Goal: Task Accomplishment & Management: Complete application form

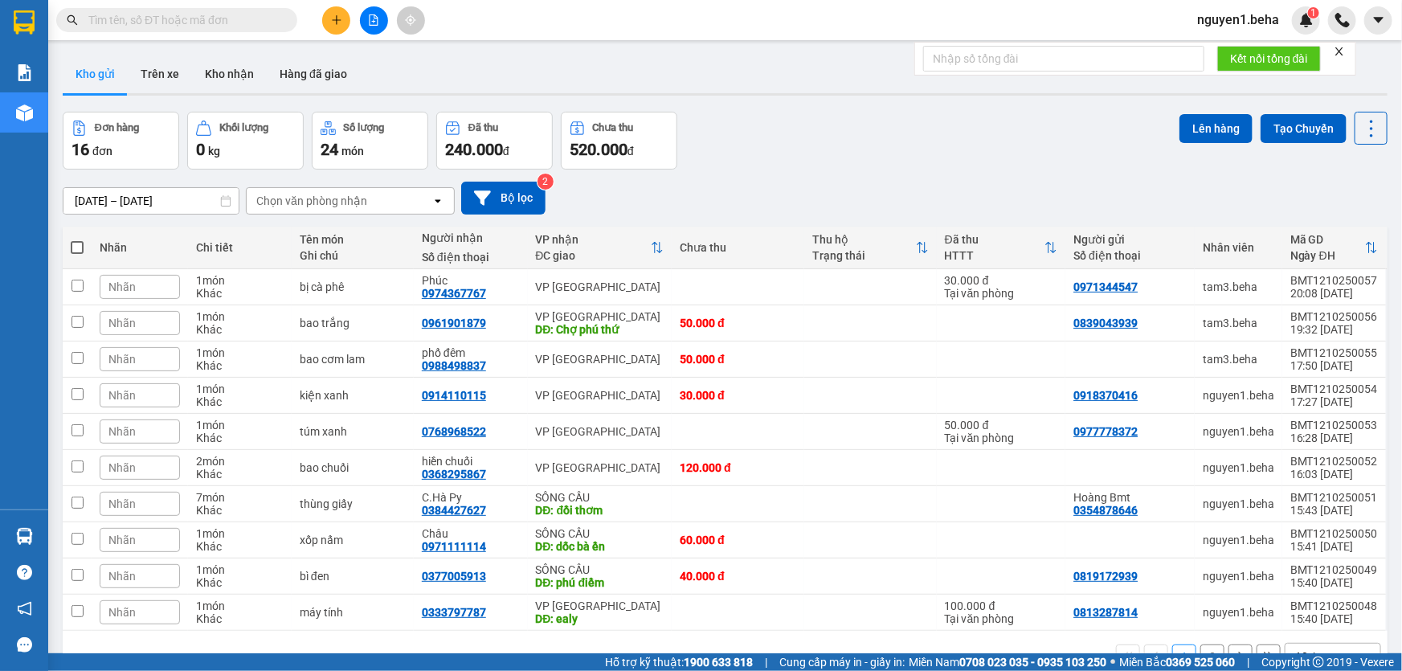
click at [1345, 50] on icon "close" at bounding box center [1339, 51] width 11 height 11
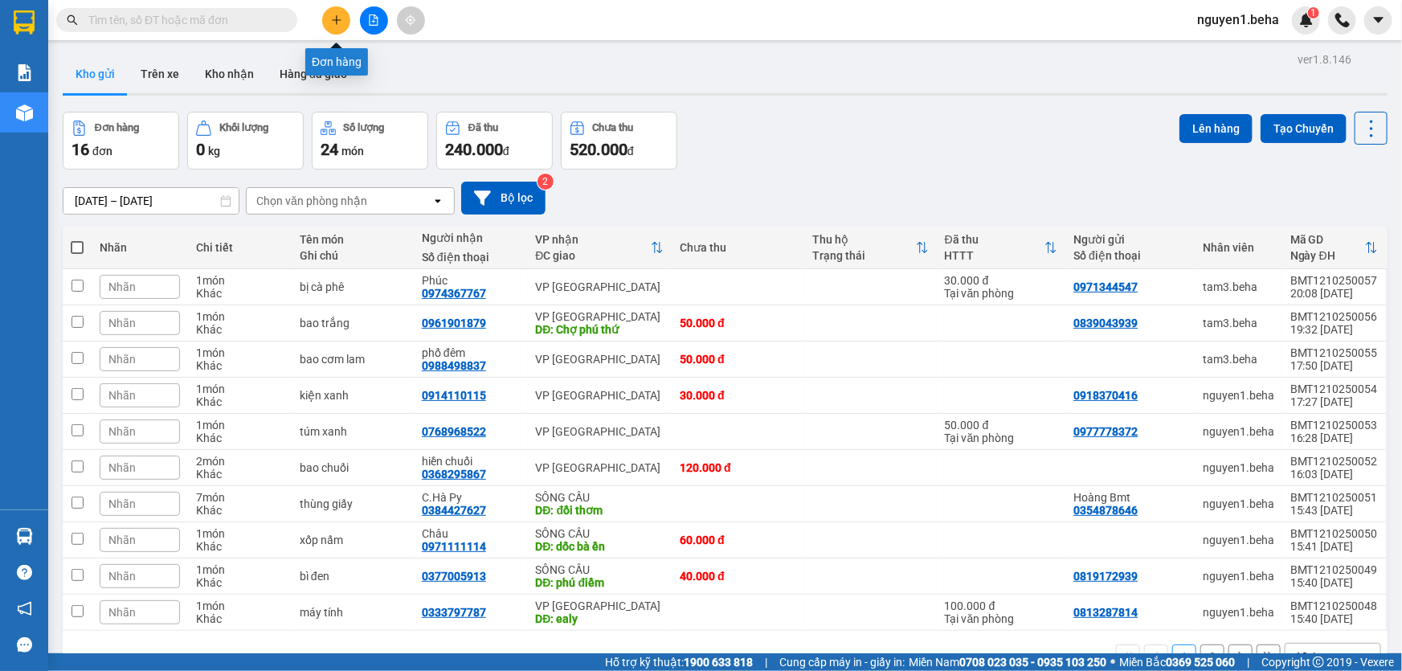
click at [332, 7] on button at bounding box center [336, 20] width 28 height 28
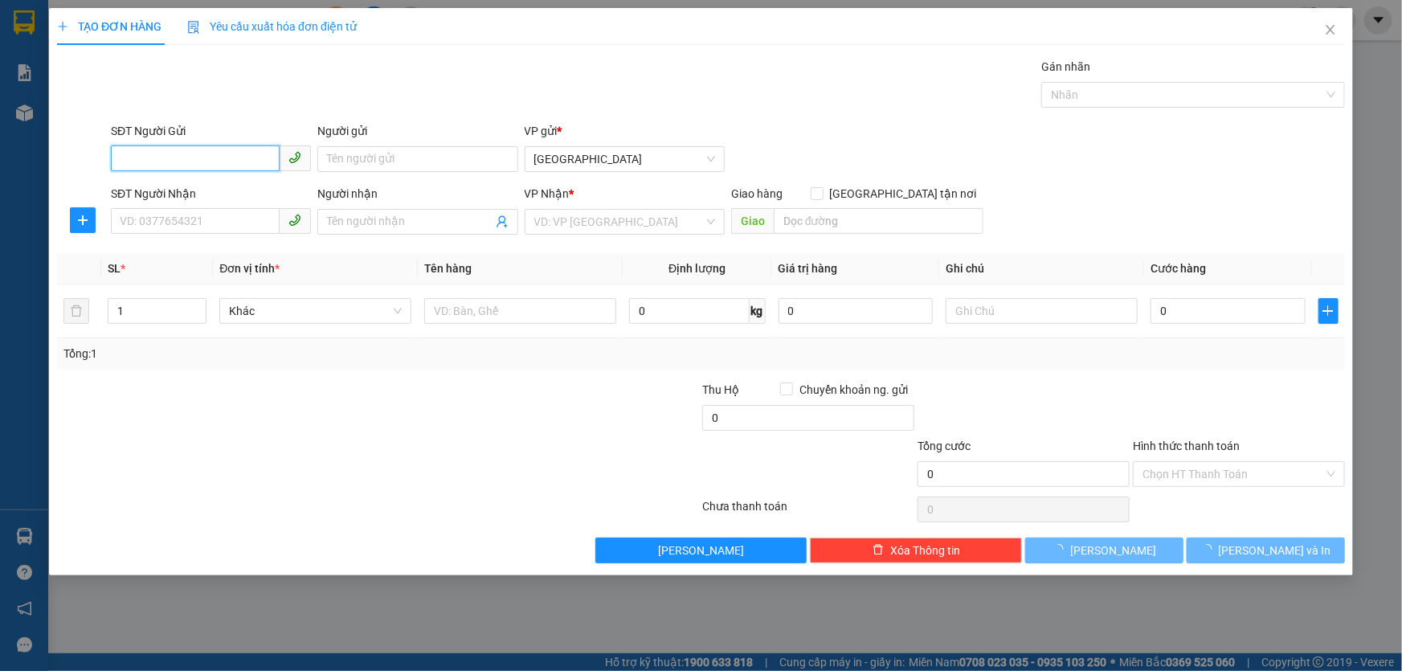
click at [230, 164] on input "SĐT Người Gửi" at bounding box center [195, 158] width 169 height 26
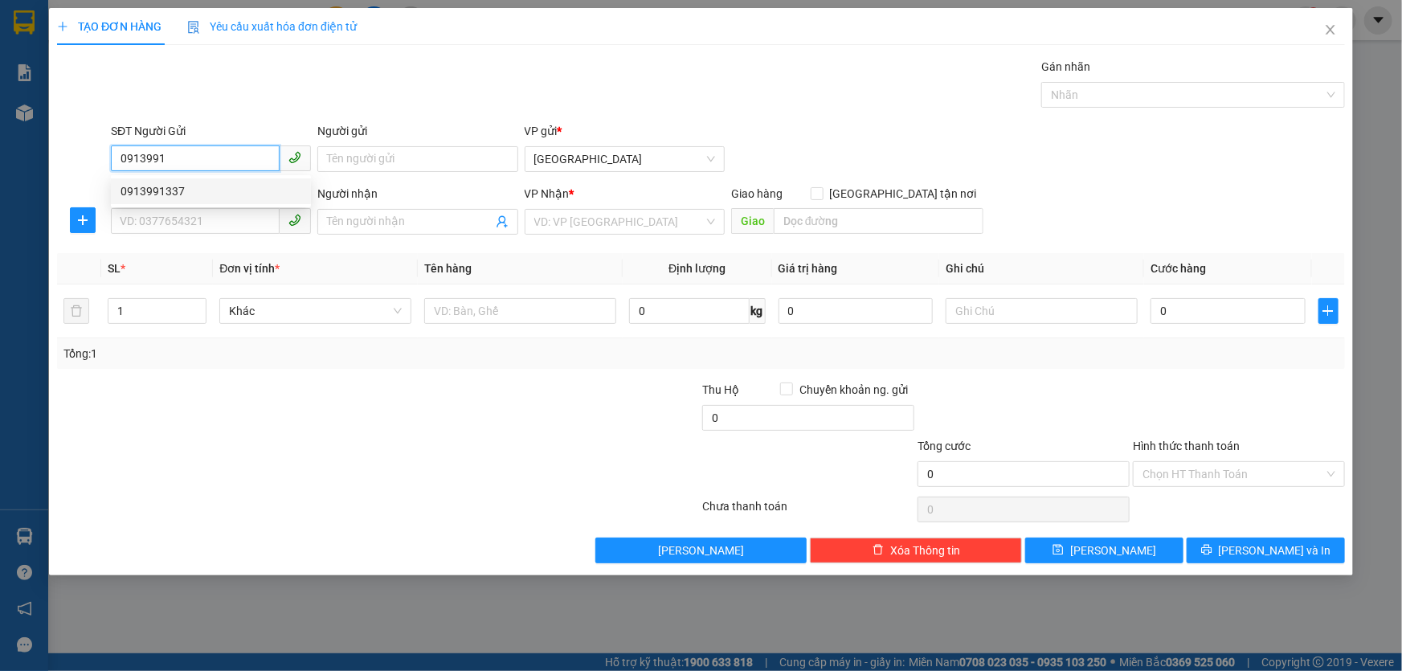
click at [153, 192] on div "0913991337" at bounding box center [211, 191] width 181 height 18
type input "0913991337"
click at [155, 218] on input "SĐT Người Nhận" at bounding box center [195, 221] width 169 height 26
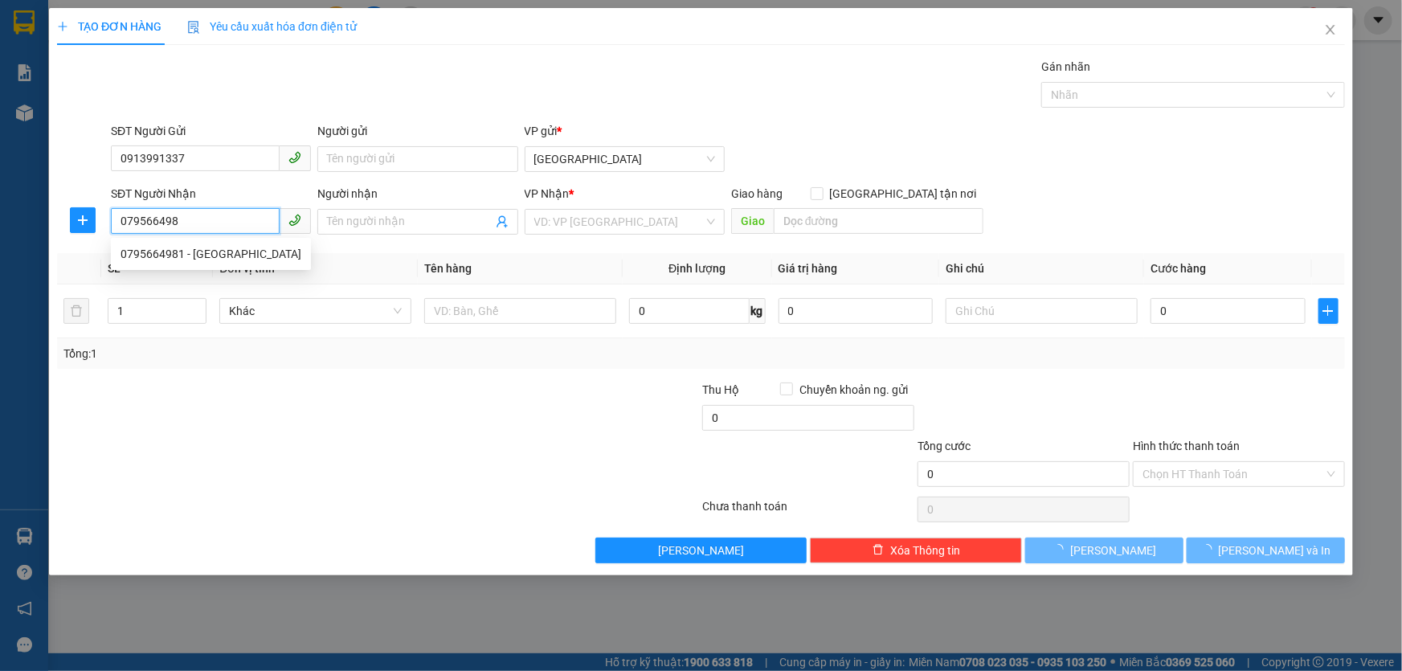
type input "0795664981"
click at [169, 250] on div "0795664981 - Minh Hảo" at bounding box center [211, 254] width 181 height 18
type input "[PERSON_NAME]"
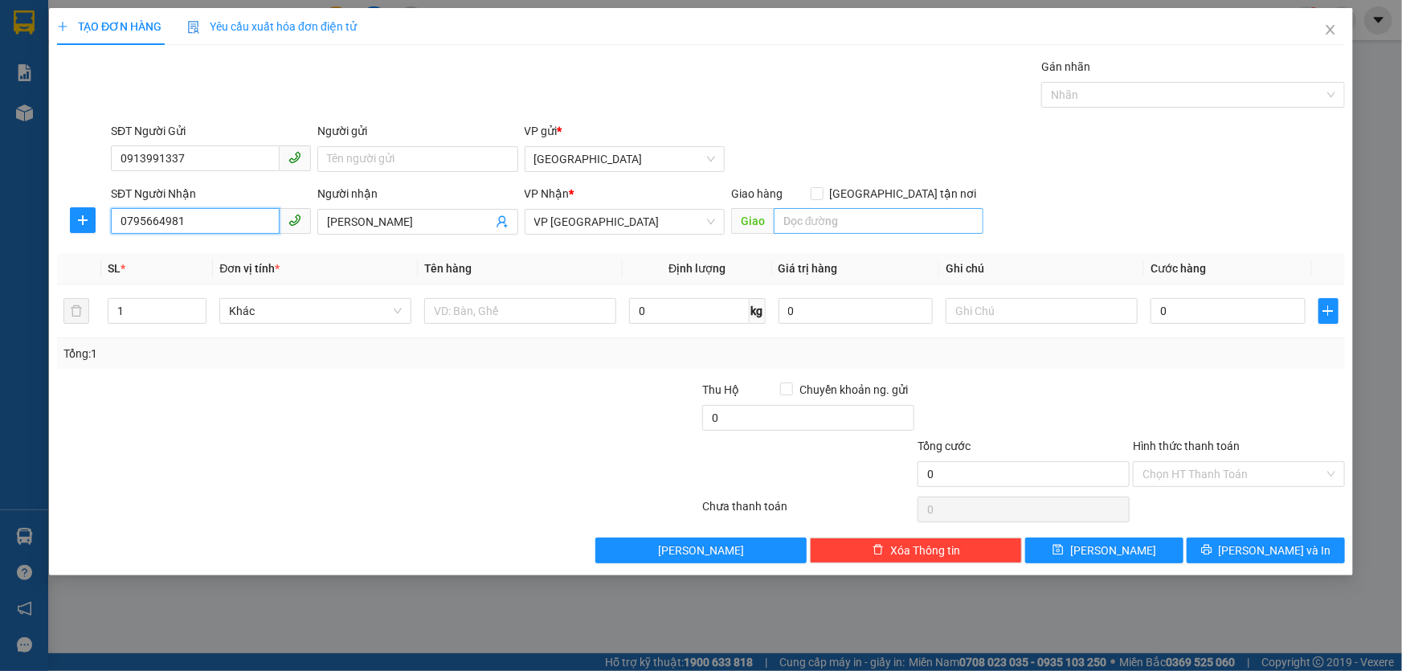
type input "0795664981"
click at [826, 222] on input "search" at bounding box center [879, 221] width 210 height 26
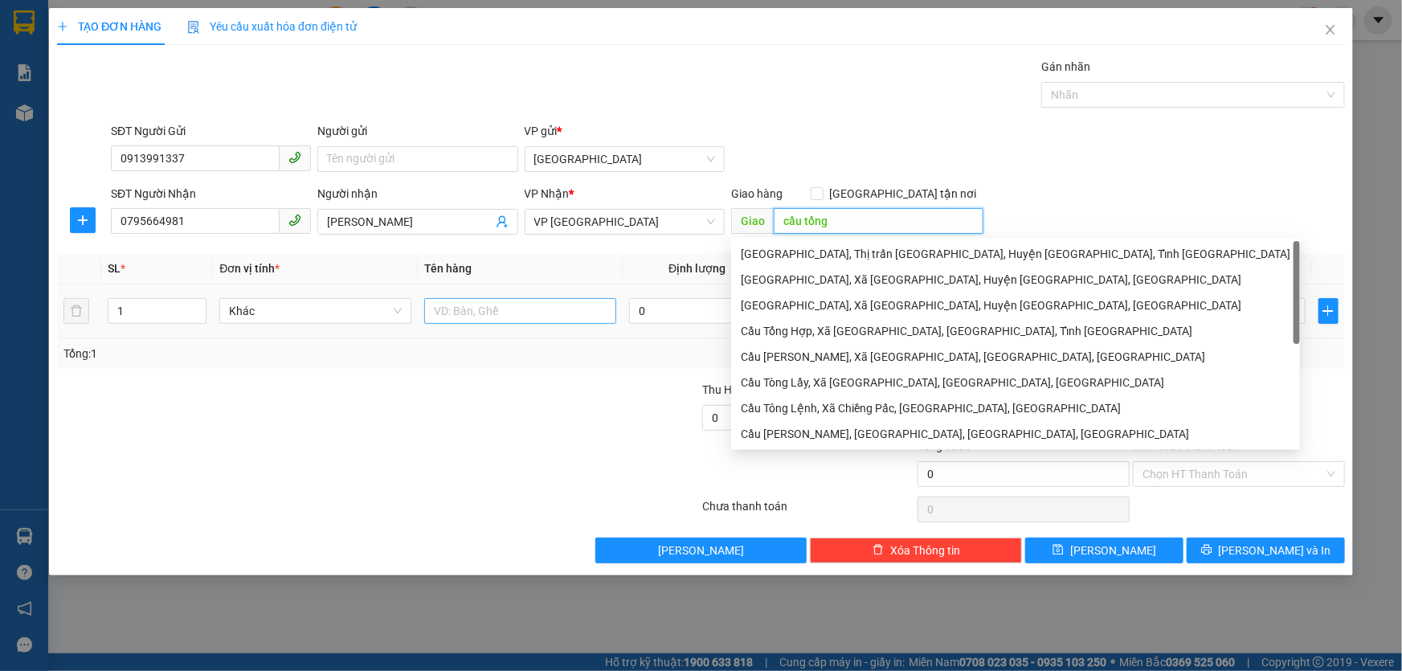
type input "[PERSON_NAME]"
click at [509, 309] on input "text" at bounding box center [520, 311] width 192 height 26
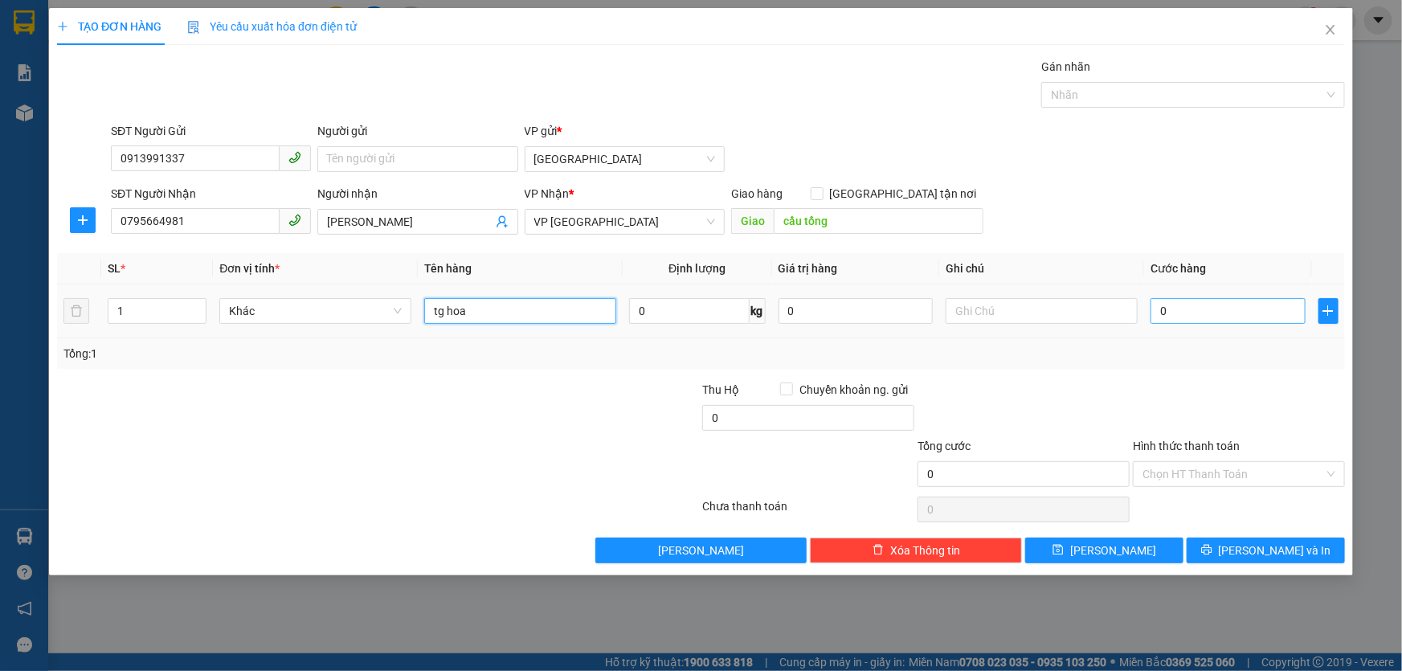
type input "tg hoa"
click at [1246, 312] on input "0" at bounding box center [1228, 311] width 155 height 26
type input "8"
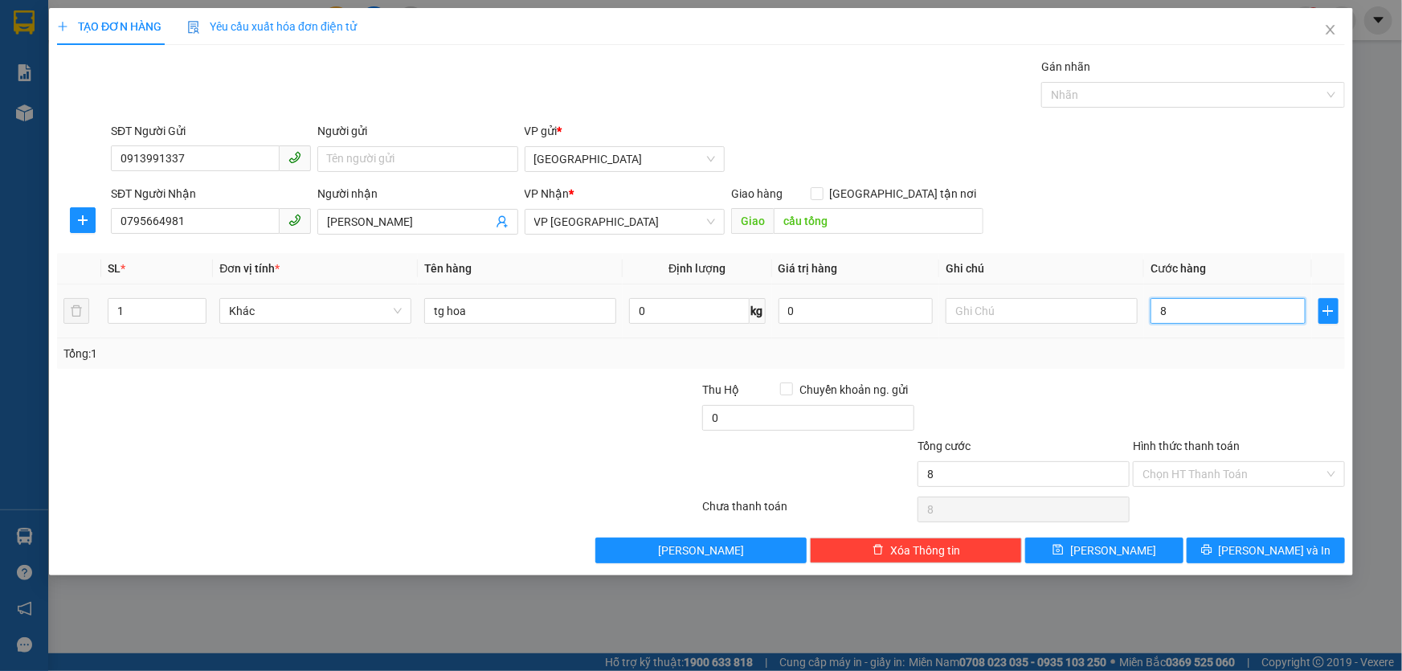
type input "80"
type input "80.000"
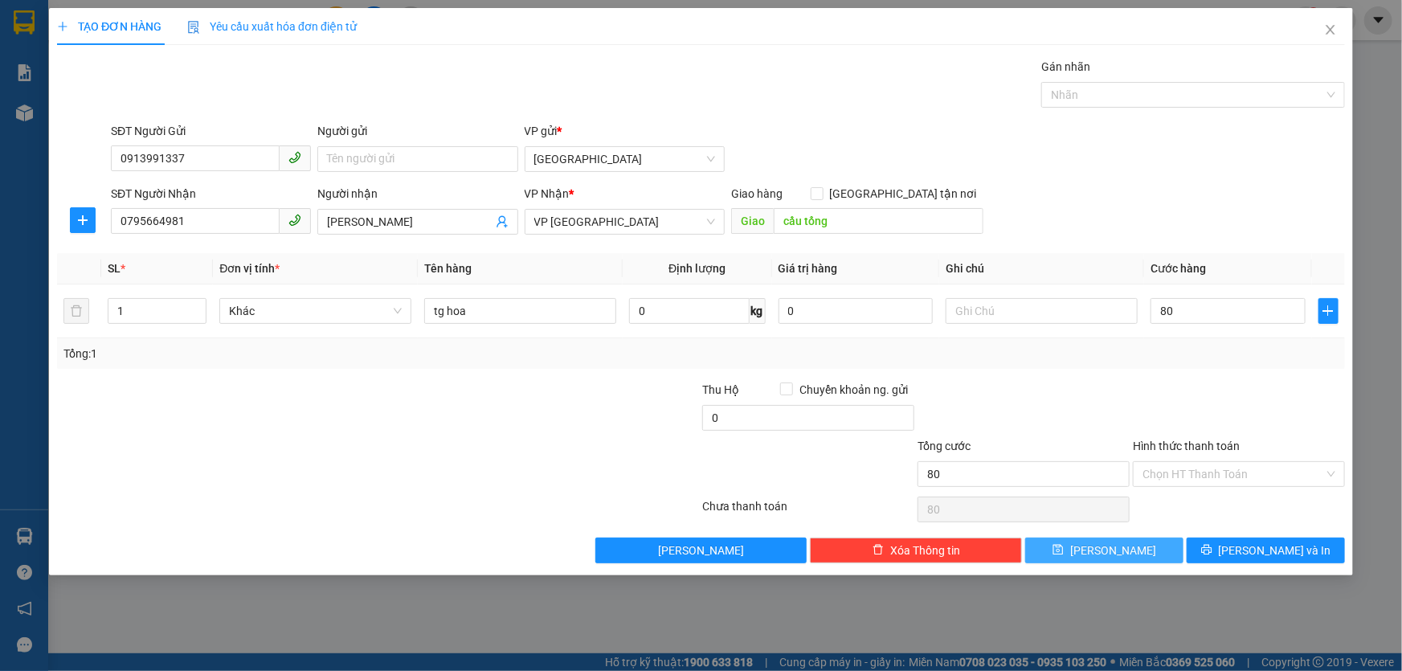
type input "80.000"
click at [1085, 547] on button "Lưu" at bounding box center [1104, 551] width 158 height 26
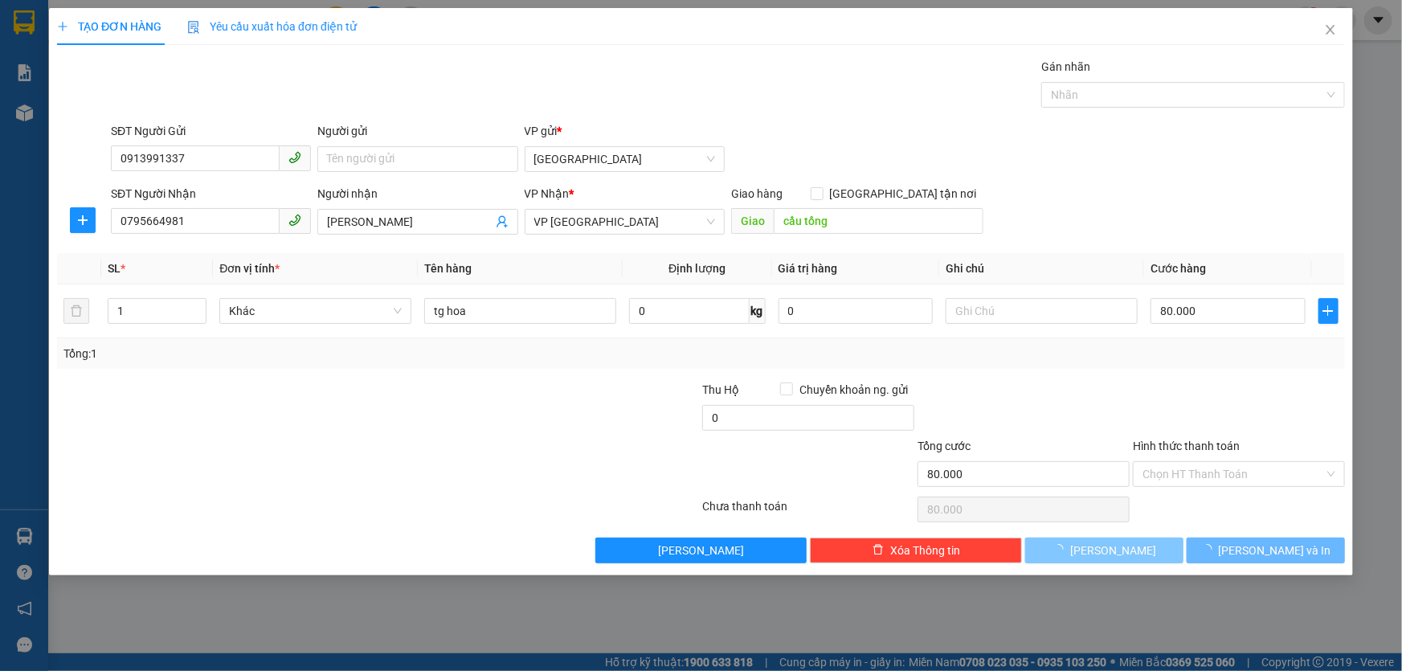
type input "0"
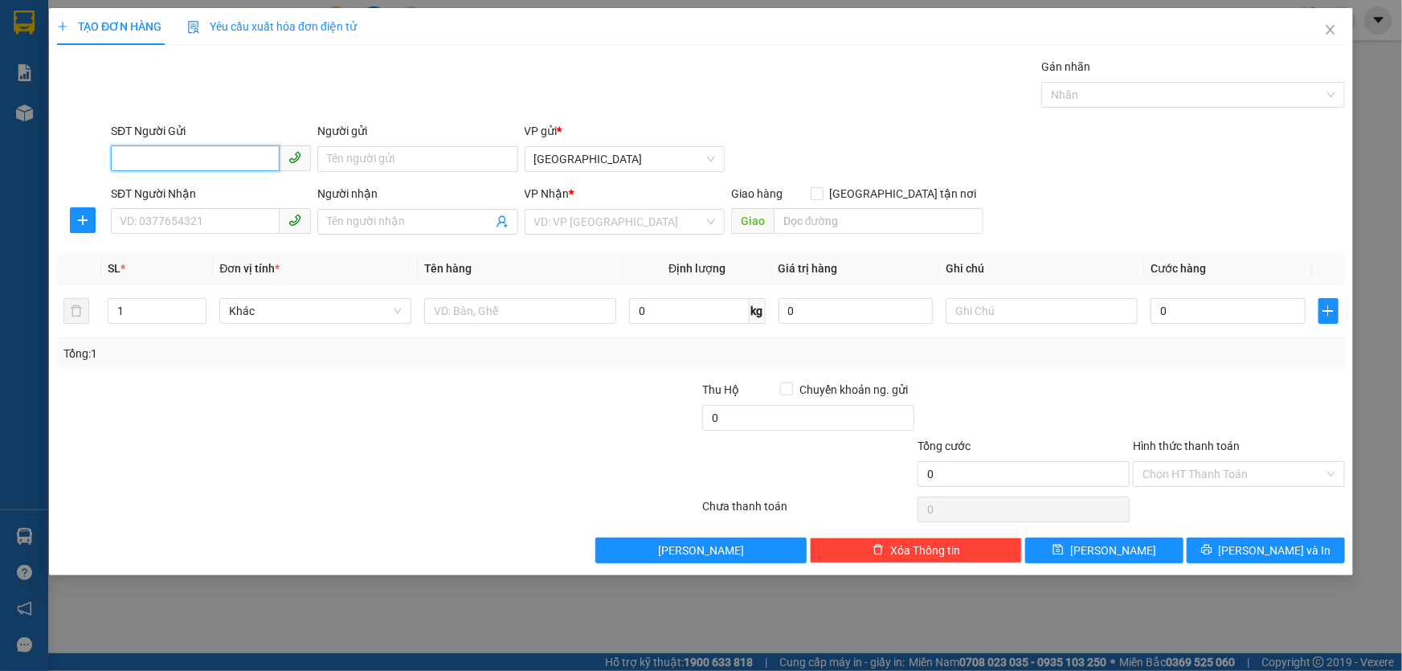
click at [233, 153] on input "SĐT Người Gửi" at bounding box center [195, 158] width 169 height 26
click at [171, 192] on div "0913991337" at bounding box center [211, 191] width 181 height 18
type input "0913991337"
click at [170, 222] on input "SĐT Người Nhận" at bounding box center [195, 221] width 169 height 26
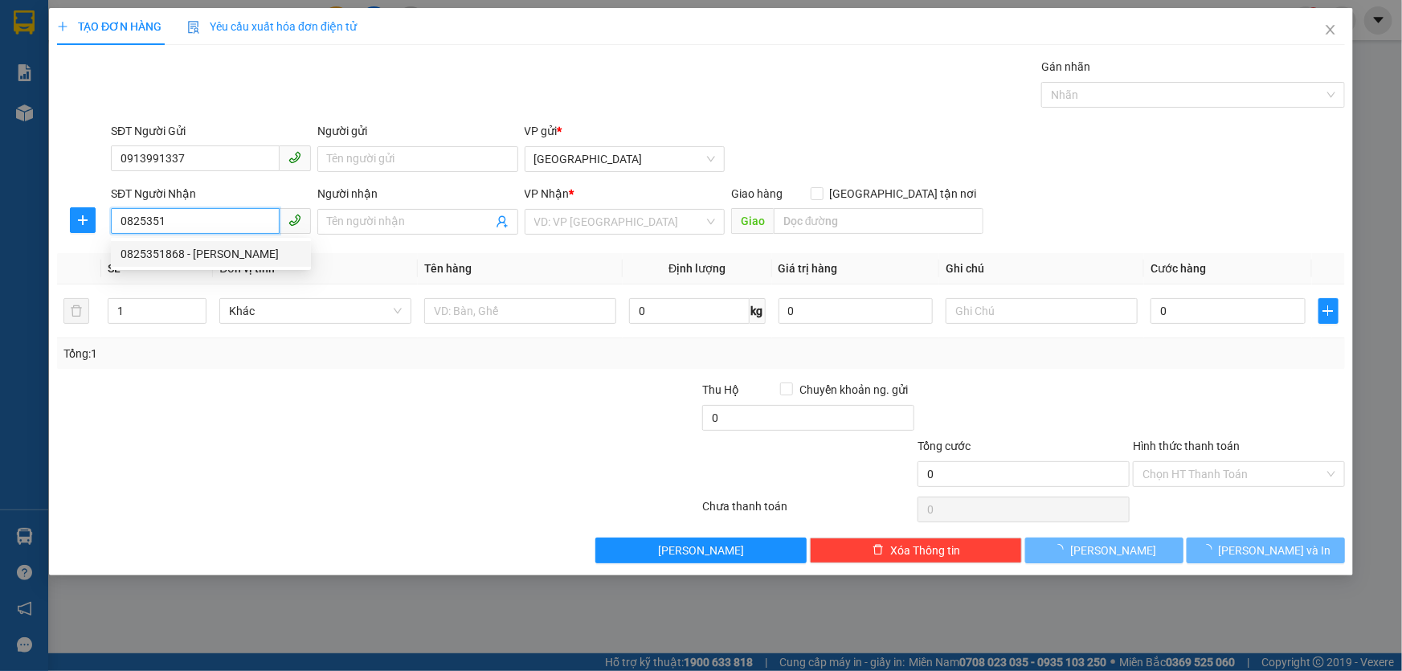
click at [167, 252] on div "0825351868 - Châu Nương" at bounding box center [211, 254] width 181 height 18
type input "0825351868"
type input "Châu Nương"
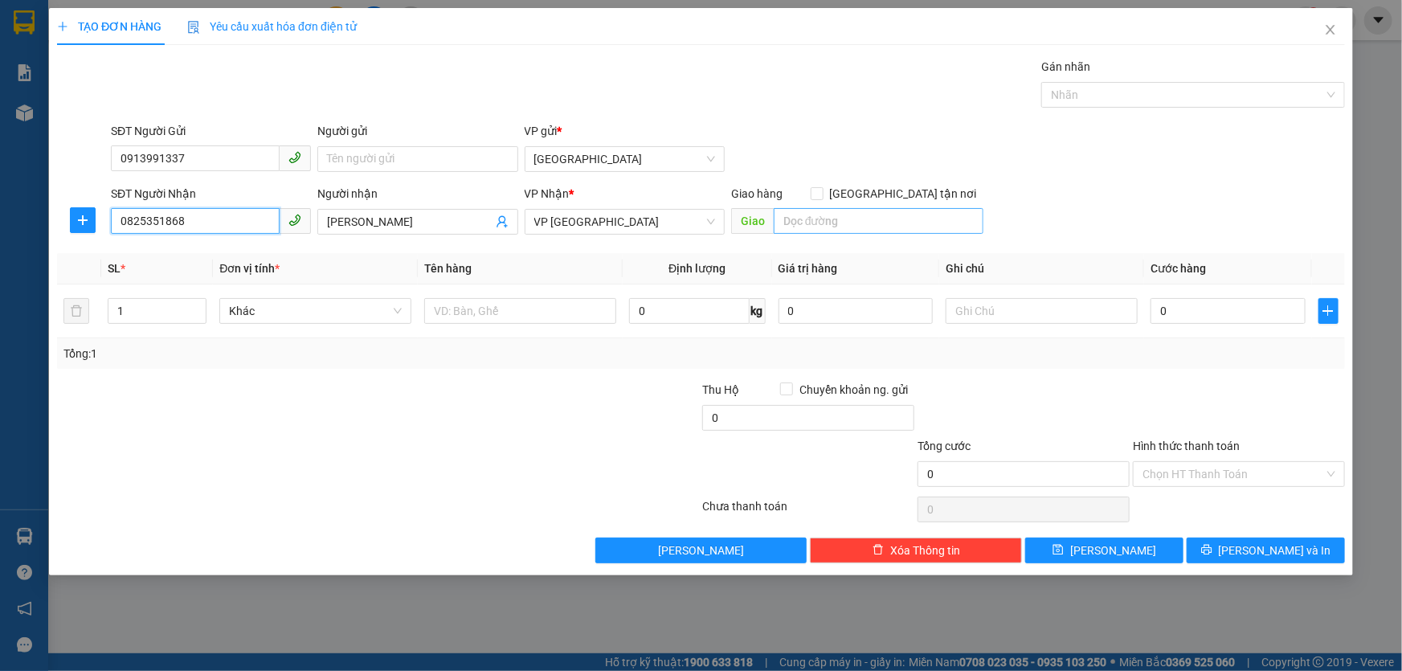
type input "0825351868"
click at [827, 217] on input "search" at bounding box center [879, 221] width 210 height 26
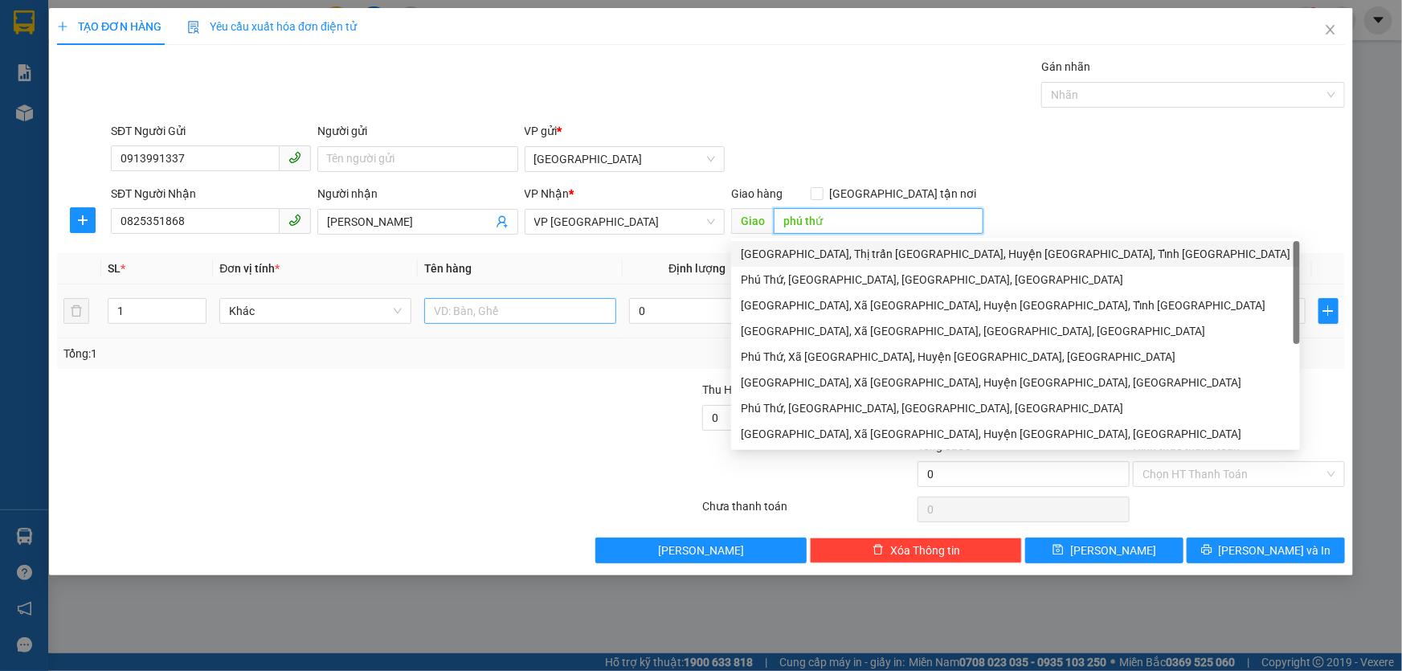
type input "phú thứ"
click at [450, 308] on input "text" at bounding box center [520, 311] width 192 height 26
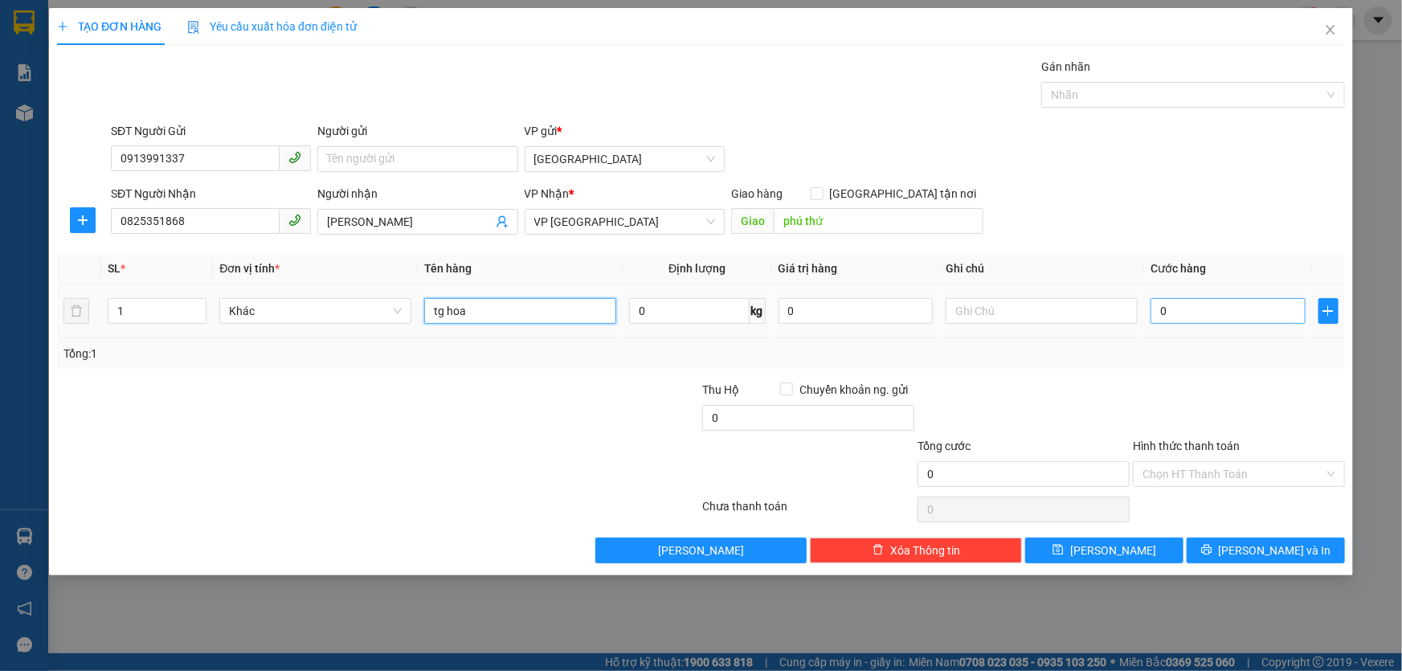
type input "tg hoa"
click at [1221, 314] on input "0" at bounding box center [1228, 311] width 155 height 26
type input "8"
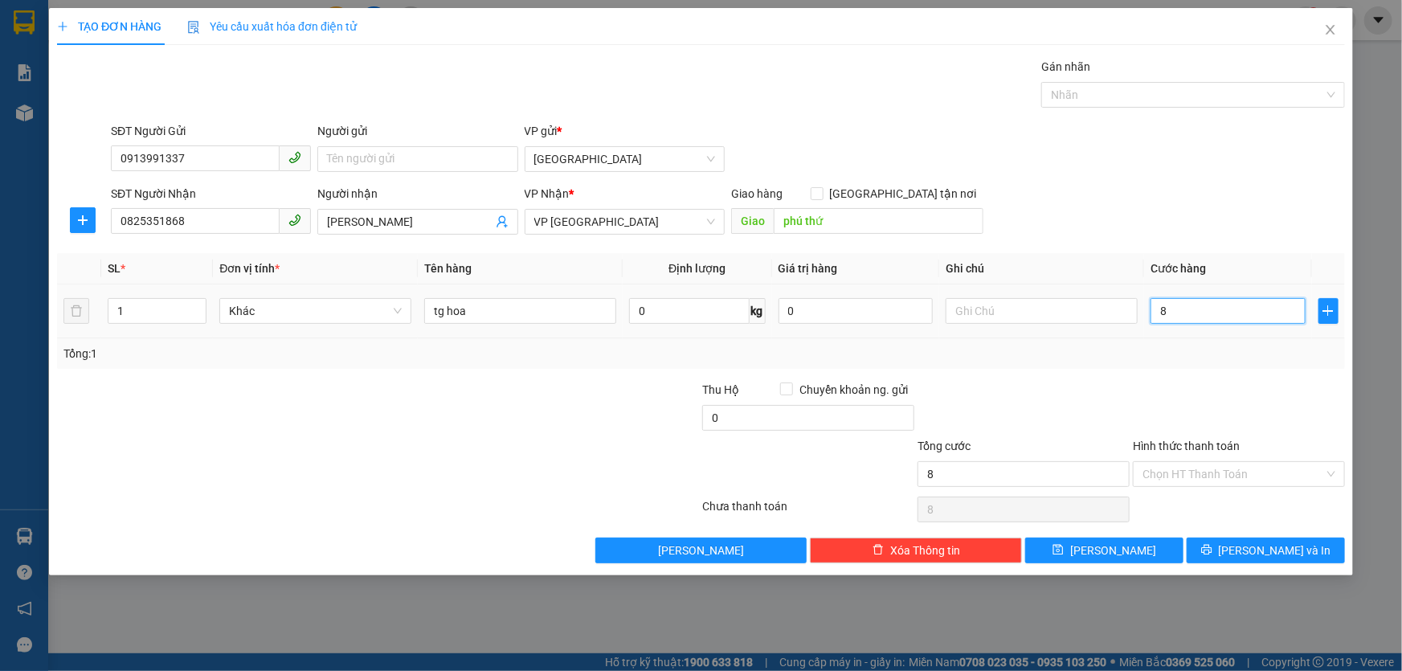
type input "80"
type input "80.000"
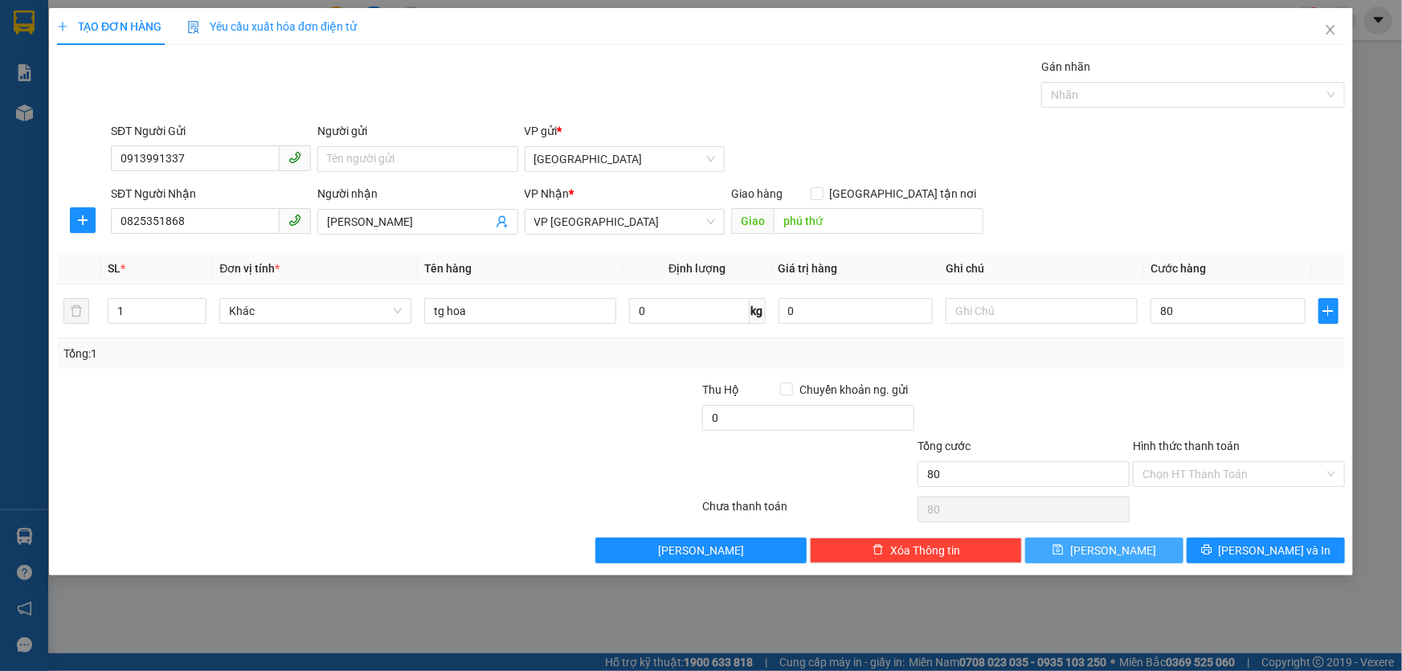
type input "80.000"
click at [1064, 555] on span "save" at bounding box center [1058, 550] width 11 height 13
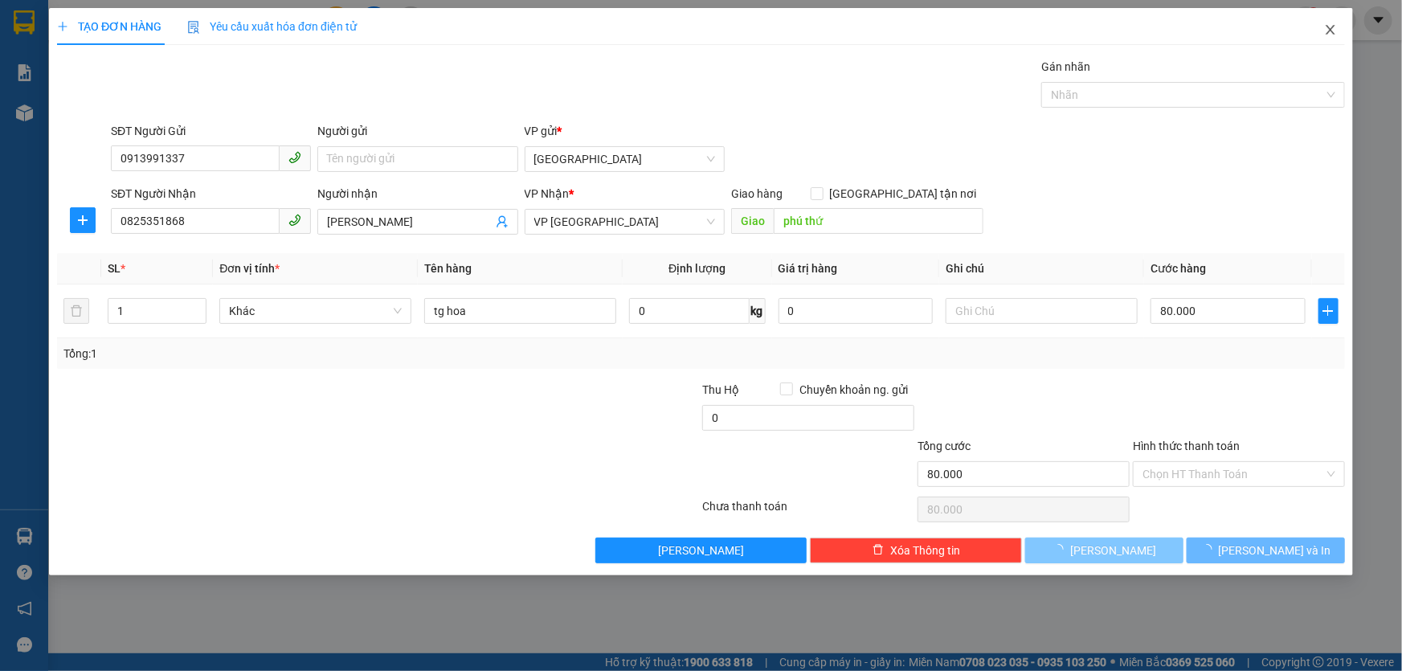
click at [1332, 33] on icon "close" at bounding box center [1330, 29] width 13 height 13
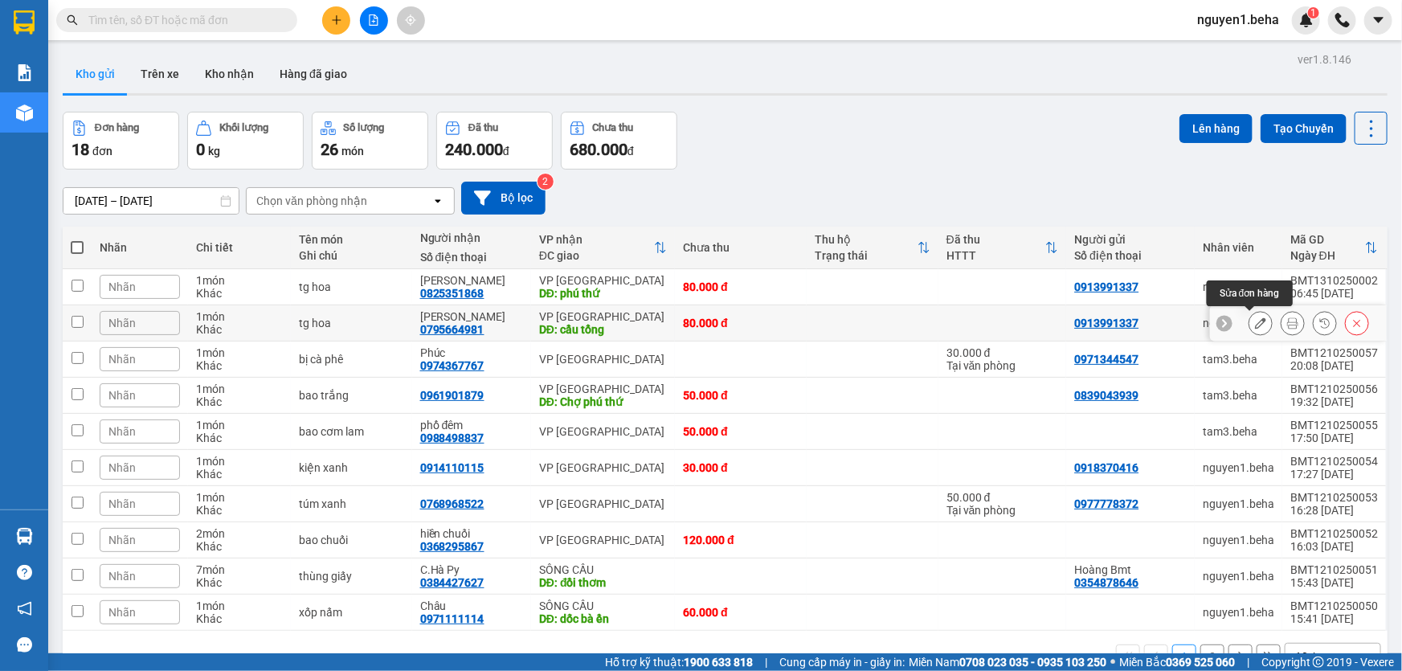
click at [1255, 324] on icon at bounding box center [1260, 322] width 11 height 11
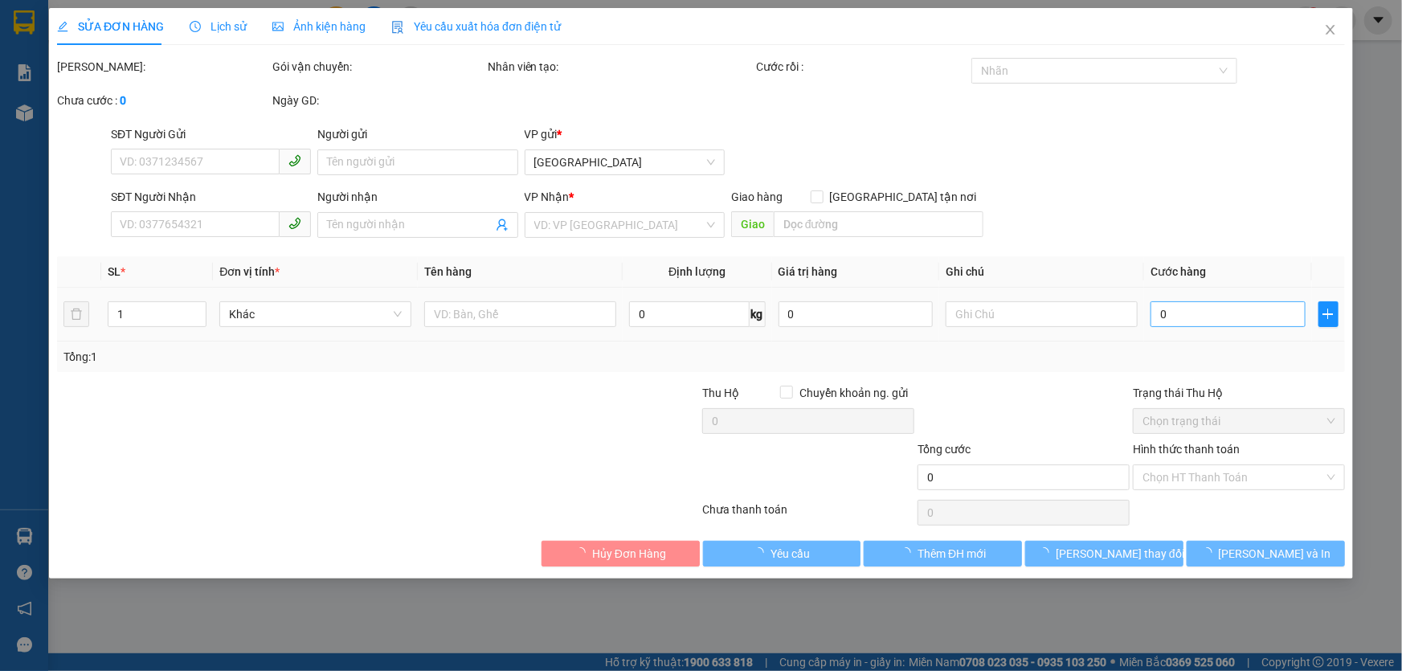
type input "0913991337"
type input "0795664981"
type input "Minh Hảo"
type input "cầu tổng"
type input "80.000"
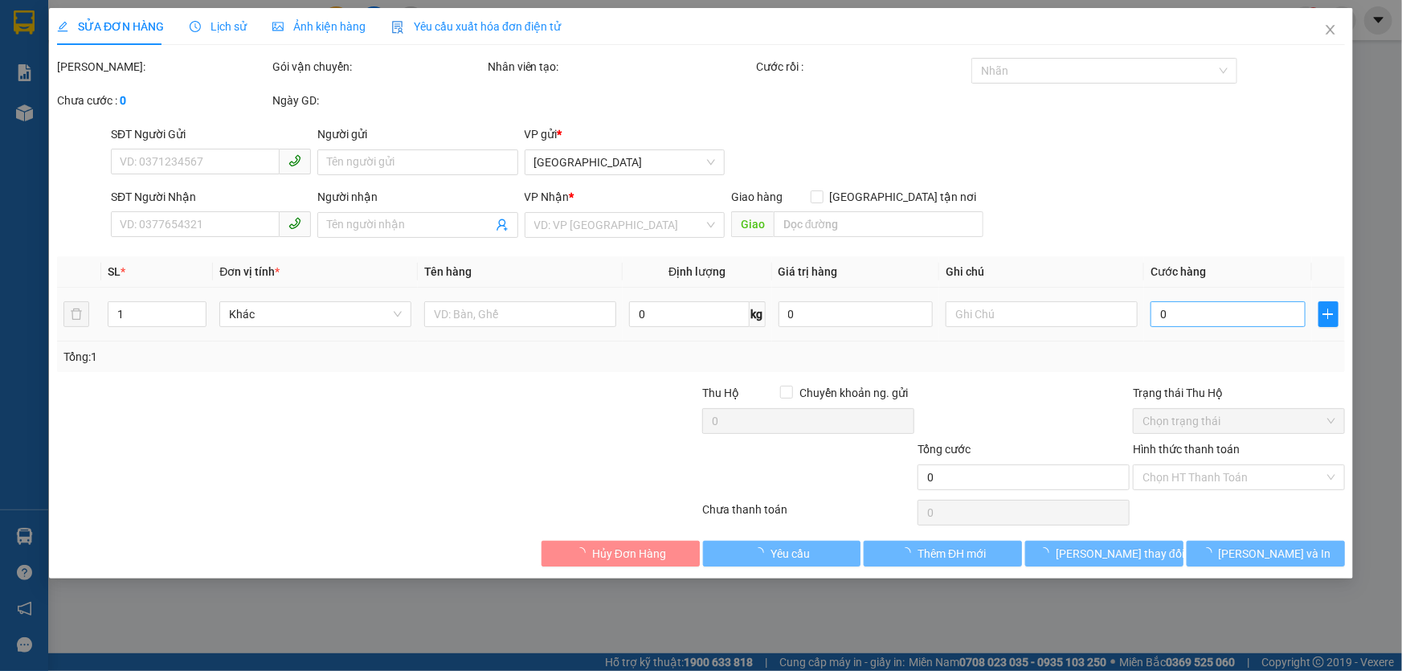
type input "80.000"
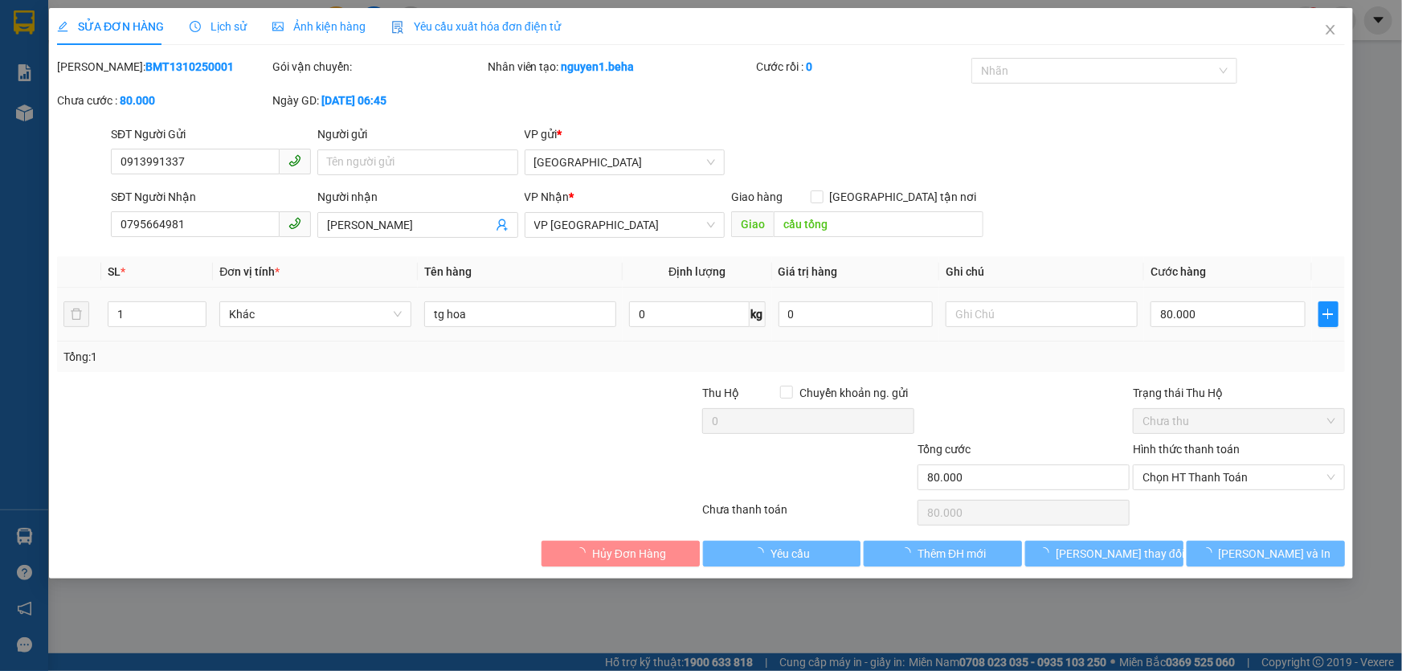
click at [1217, 312] on input "80.000" at bounding box center [1228, 314] width 155 height 26
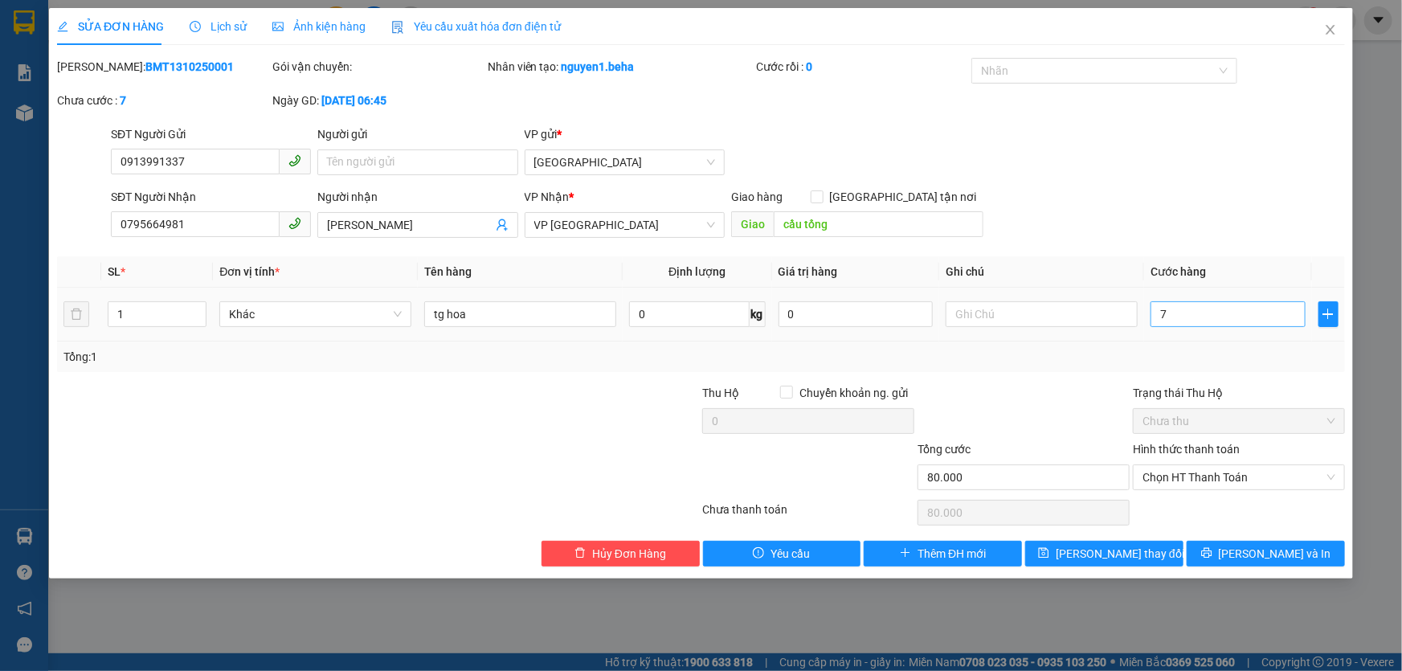
type input "7"
type input "70"
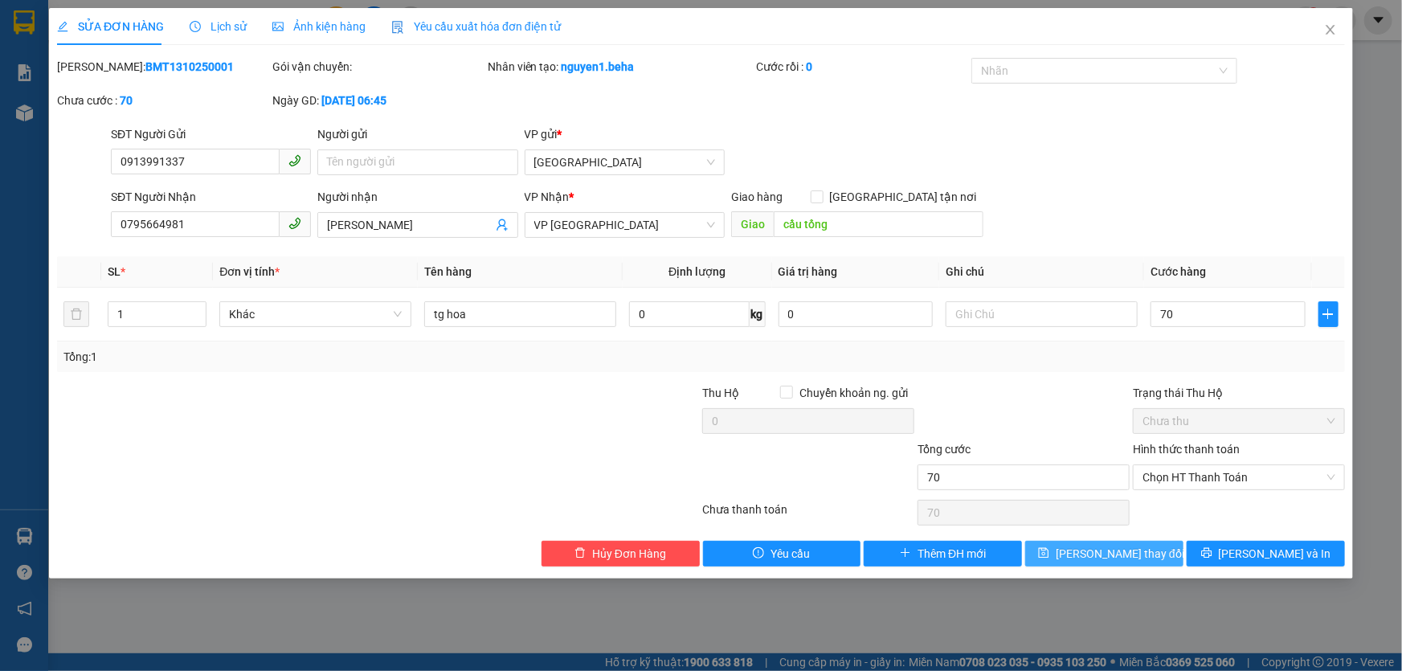
type input "70"
type input "70.000"
click at [1082, 560] on button "Lưu thay đổi" at bounding box center [1104, 554] width 158 height 26
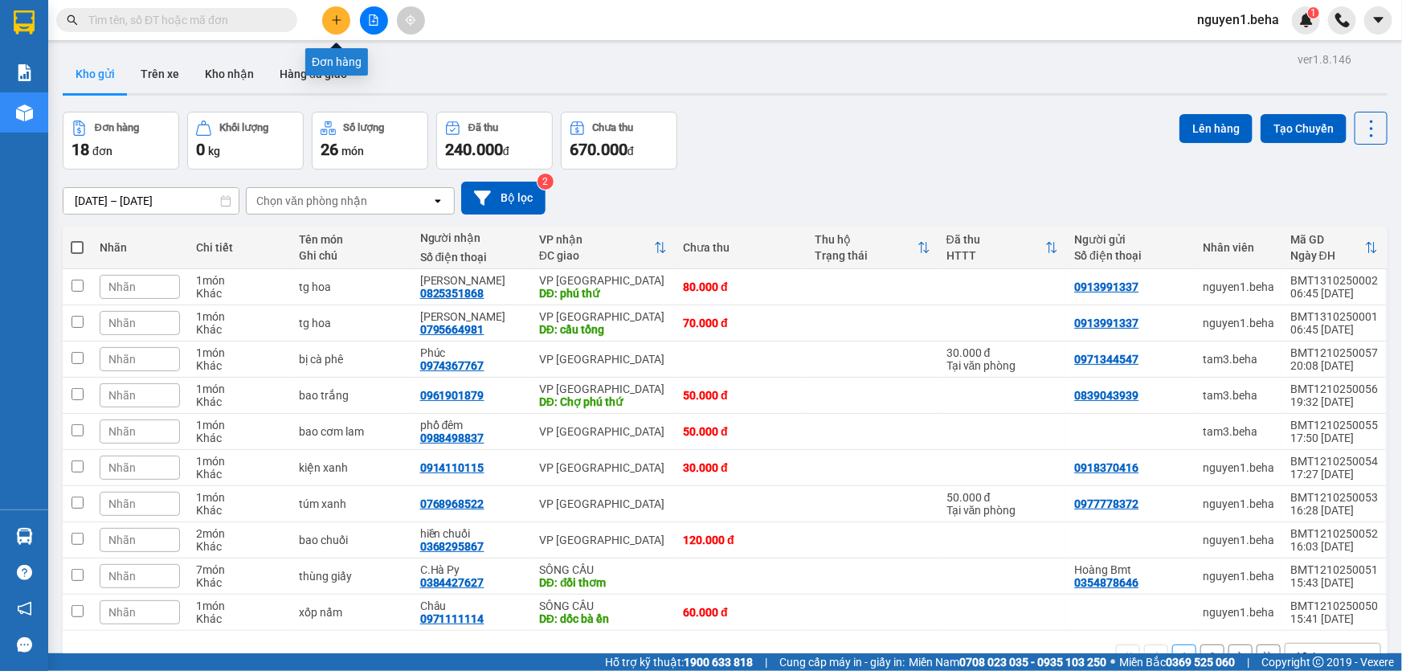
click at [342, 17] on icon "plus" at bounding box center [336, 19] width 11 height 11
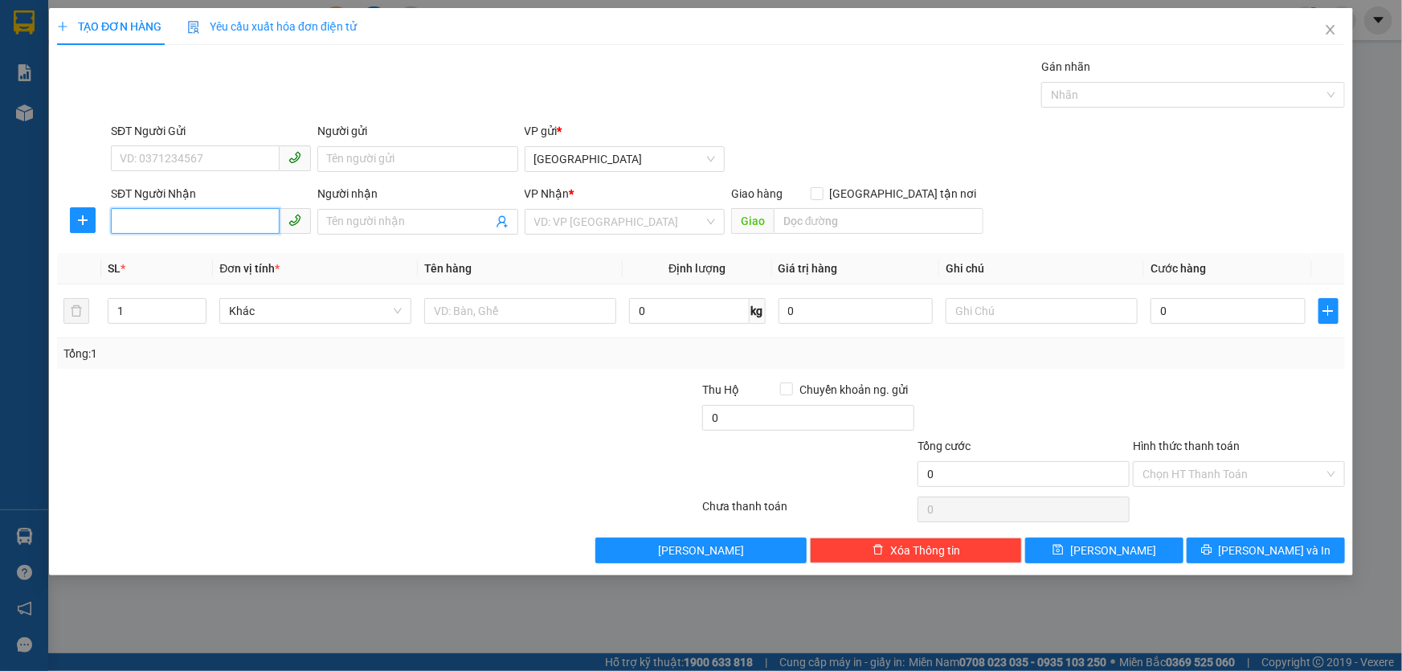
click at [197, 216] on input "SĐT Người Nhận" at bounding box center [195, 221] width 169 height 26
click at [169, 222] on input "SĐT Người Nhận" at bounding box center [195, 221] width 169 height 26
click at [170, 261] on div "0364008039" at bounding box center [211, 254] width 181 height 18
type input "0364008039"
click at [395, 225] on input "Người nhận" at bounding box center [409, 222] width 165 height 18
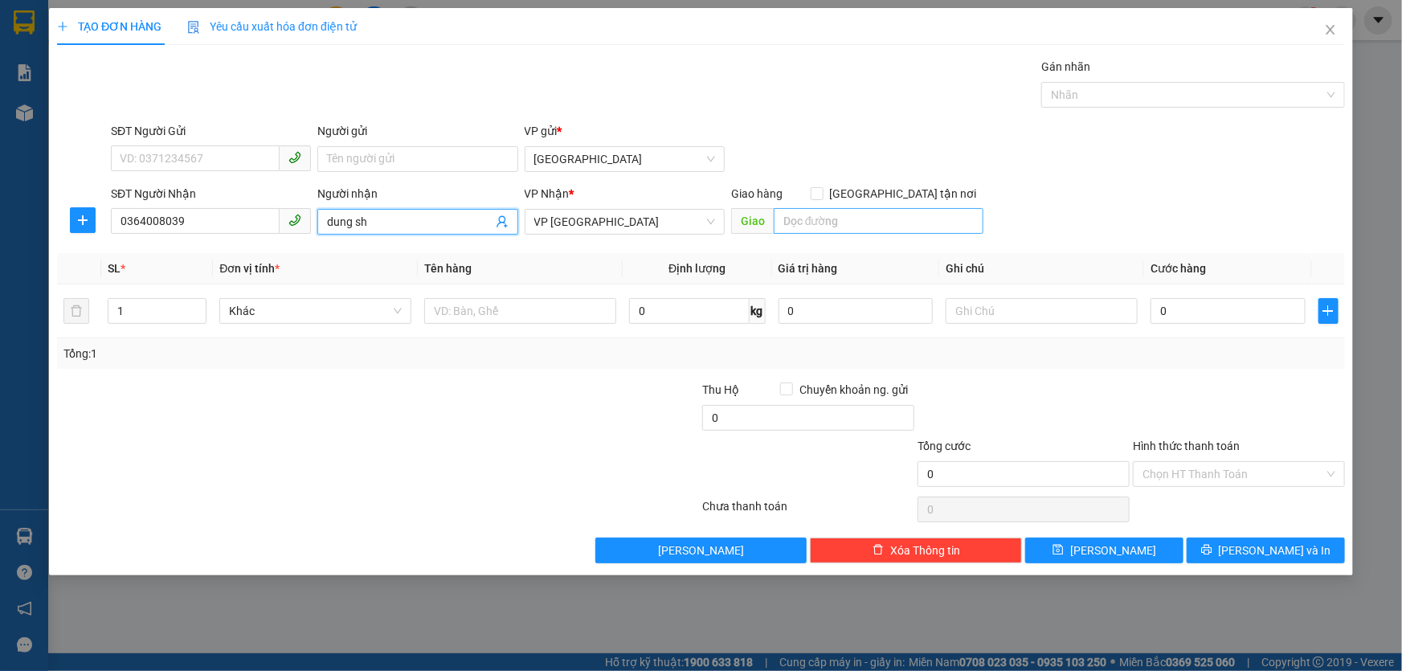
type input "dung sh"
click at [803, 223] on input "search" at bounding box center [879, 221] width 210 height 26
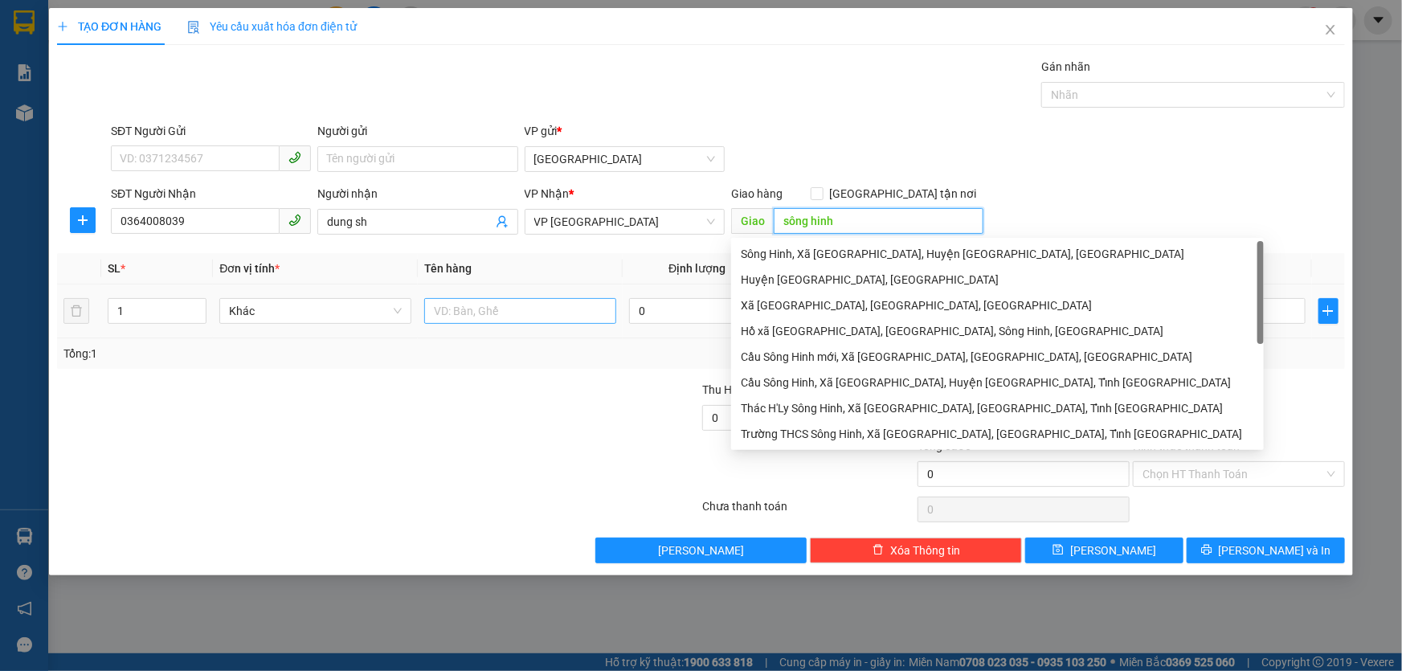
type input "sông hinh"
click at [462, 313] on input "text" at bounding box center [520, 311] width 192 height 26
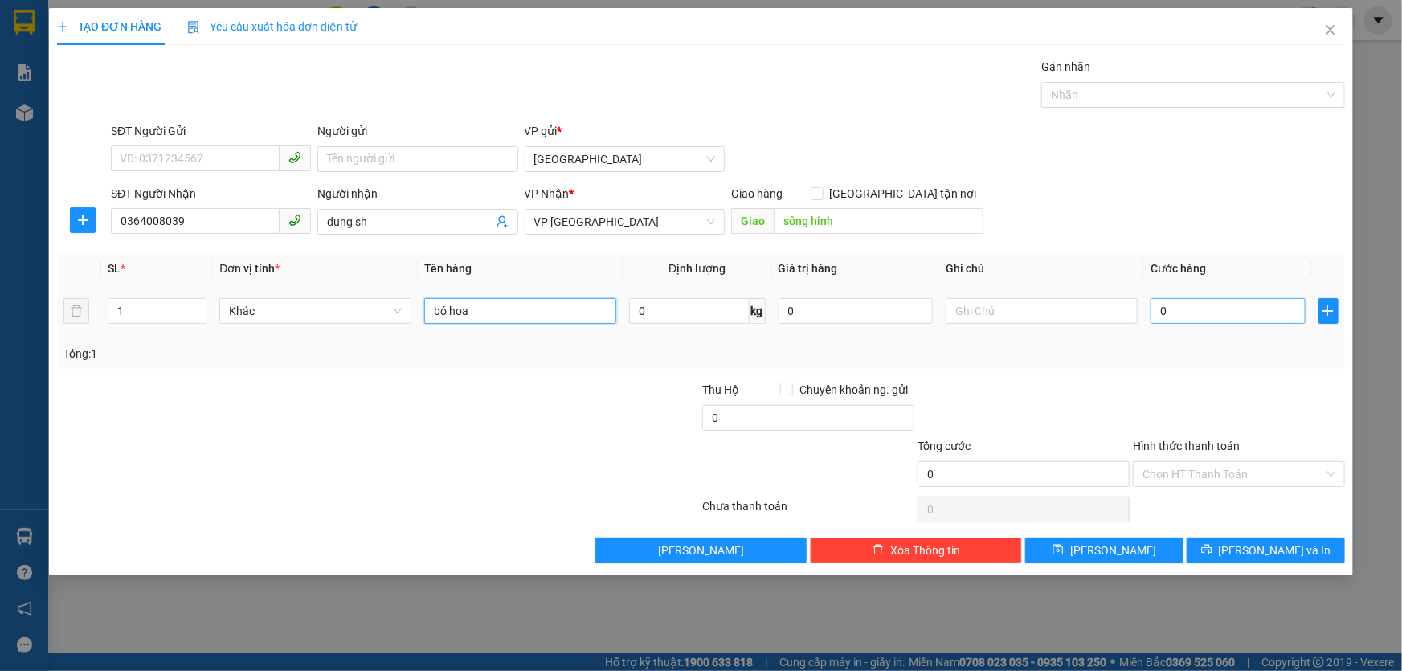
type input "bó hoa"
click at [1211, 312] on input "0" at bounding box center [1228, 311] width 155 height 26
type input "4"
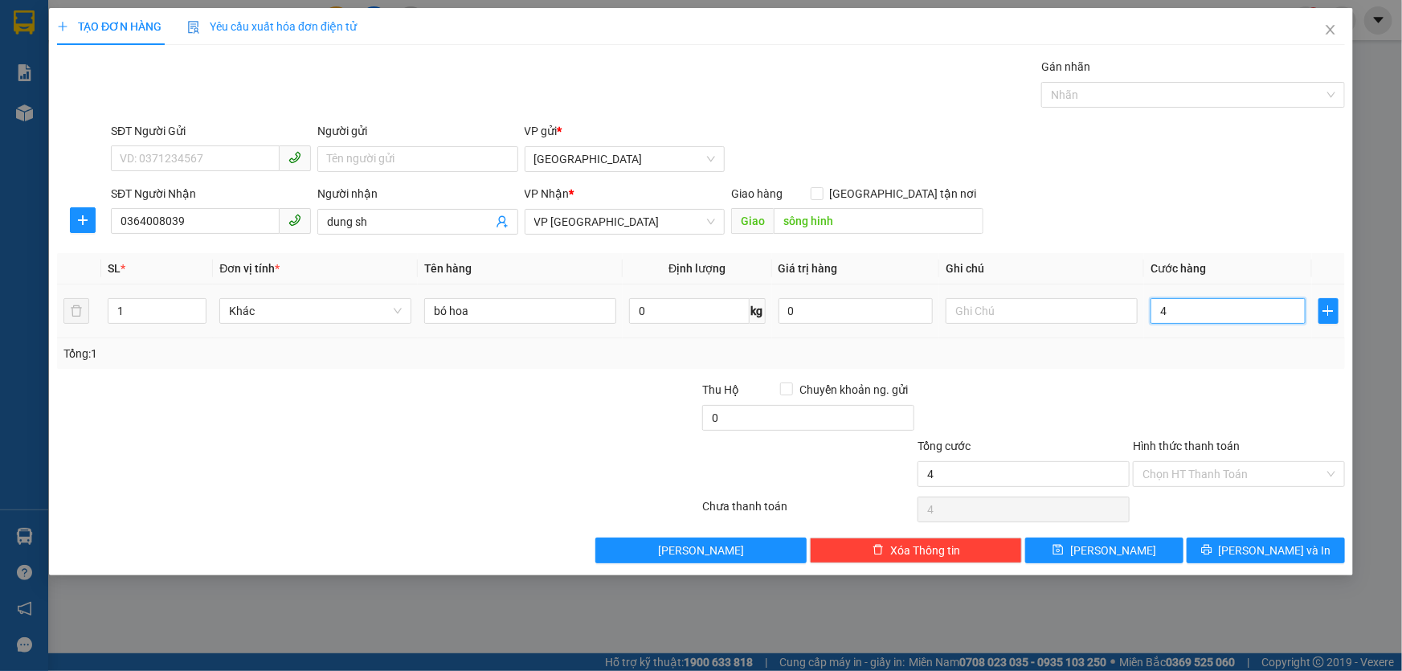
type input "40"
type input "4"
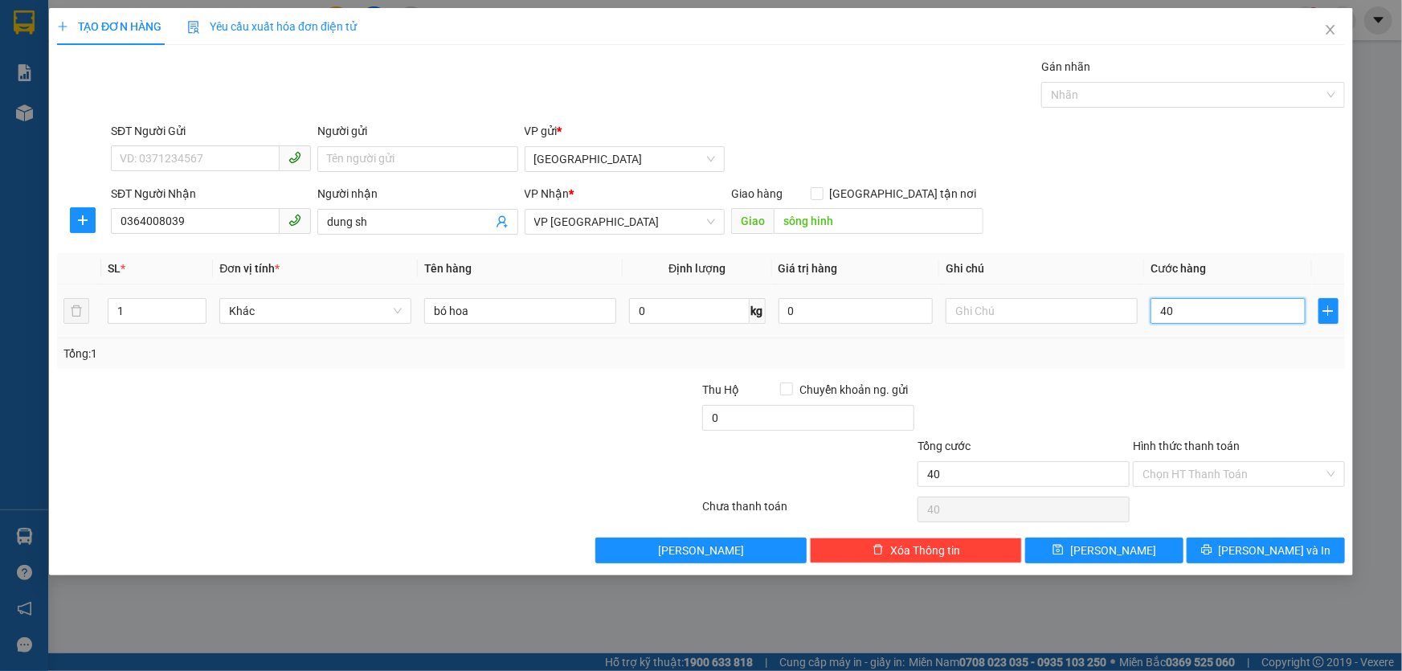
type input "4"
type input "0"
type input "03"
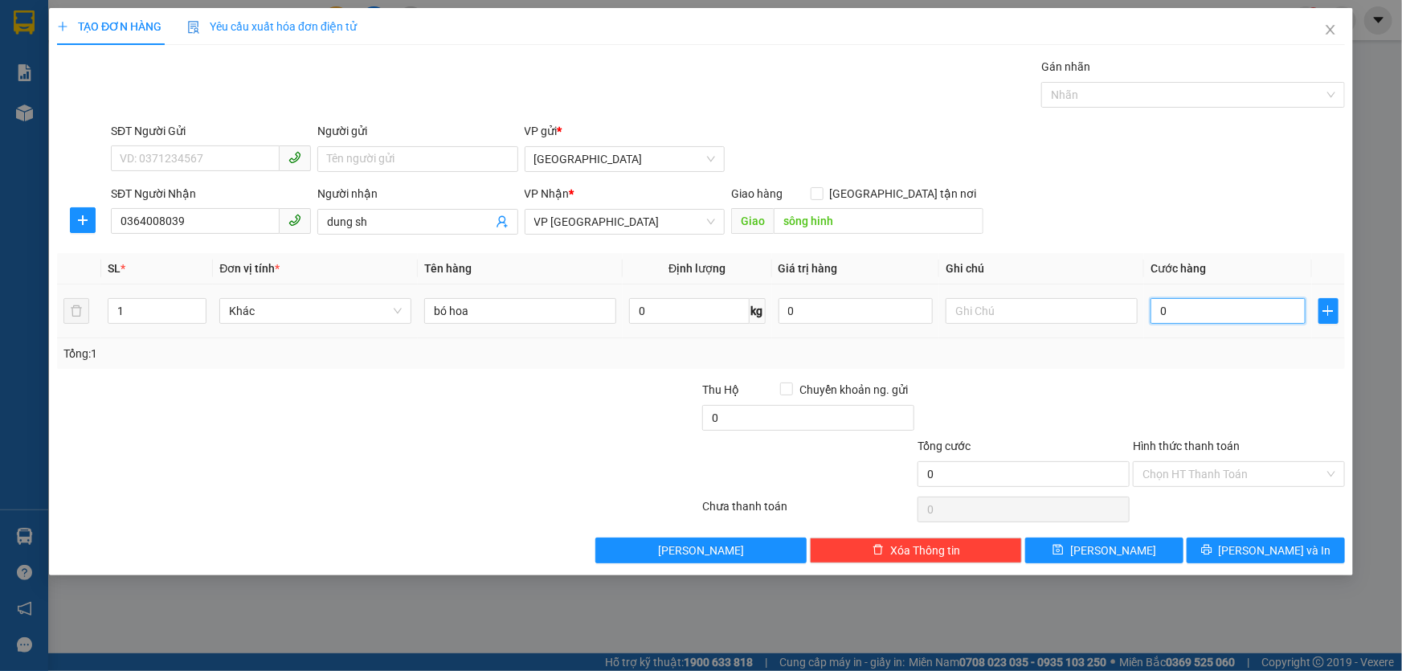
type input "3"
type input "030"
type input "30"
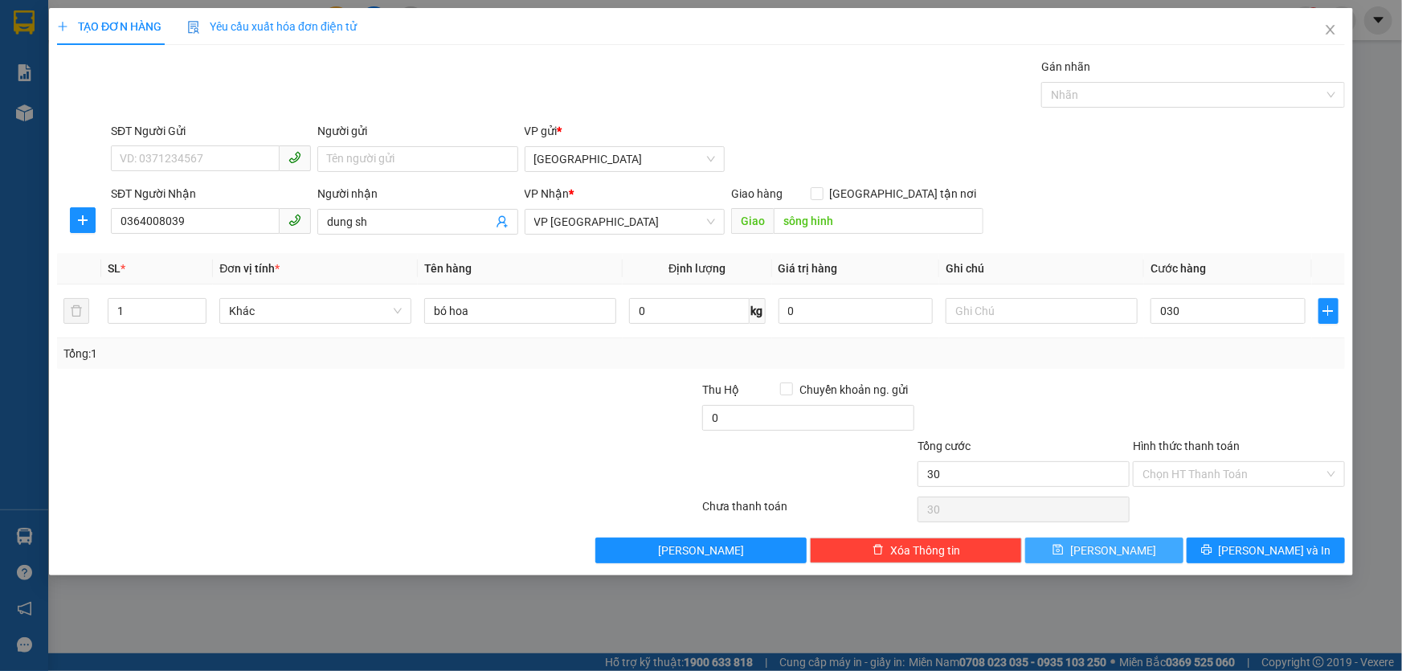
click at [1084, 553] on button "Lưu" at bounding box center [1104, 551] width 158 height 26
type input "30.000"
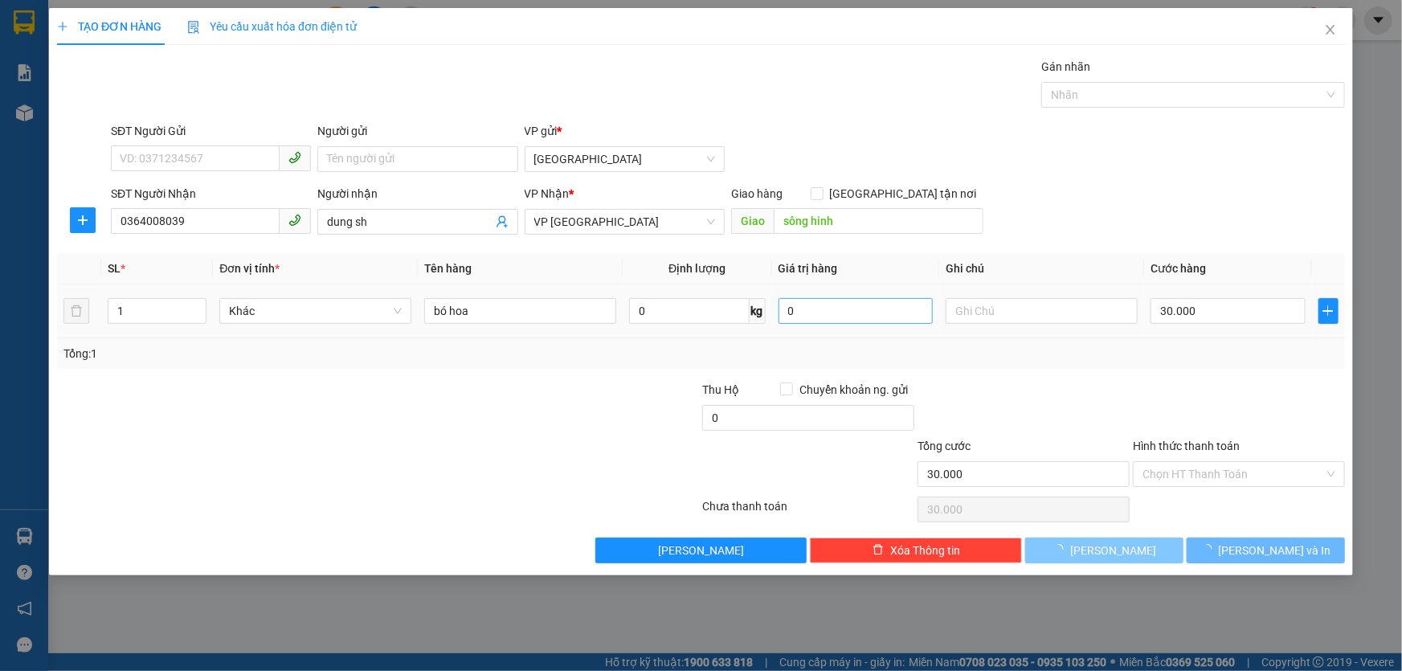
type input "0"
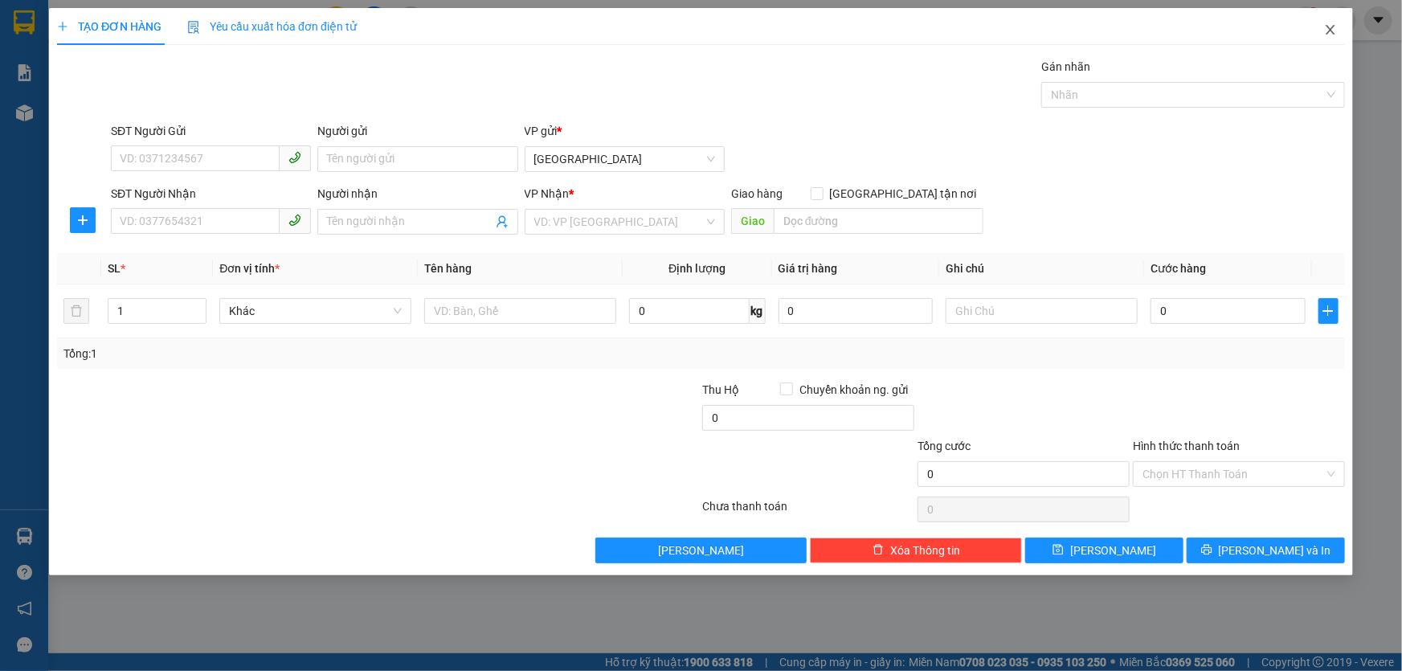
click at [1328, 29] on icon "close" at bounding box center [1330, 30] width 9 height 10
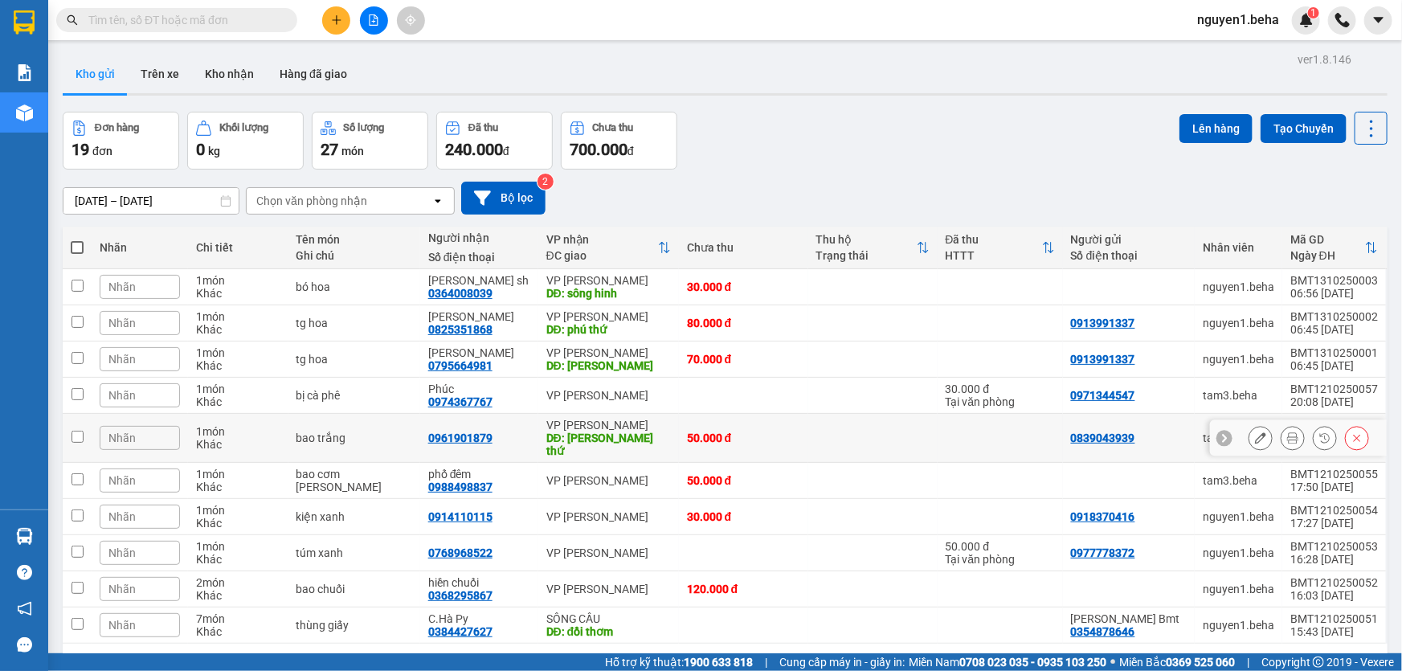
scroll to position [73, 0]
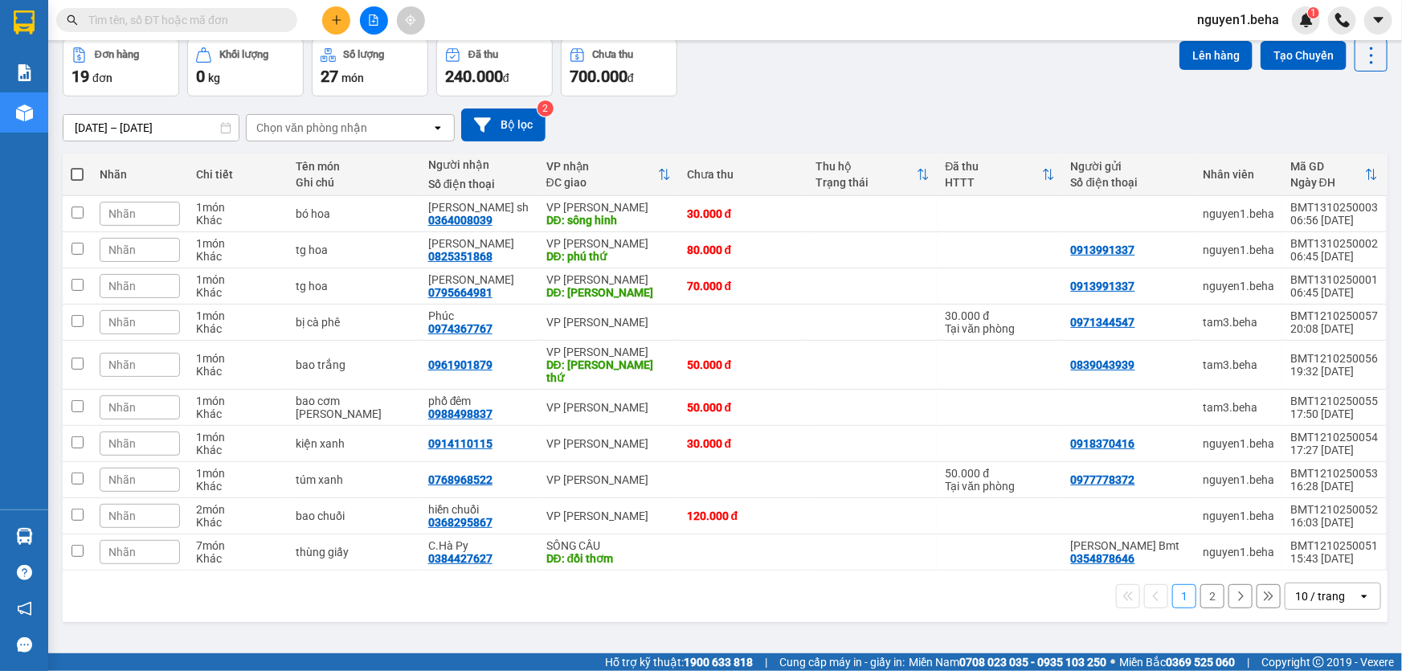
click at [1309, 588] on div "10 / trang" at bounding box center [1320, 596] width 50 height 16
click at [1302, 490] on span "50 / trang" at bounding box center [1312, 489] width 51 height 16
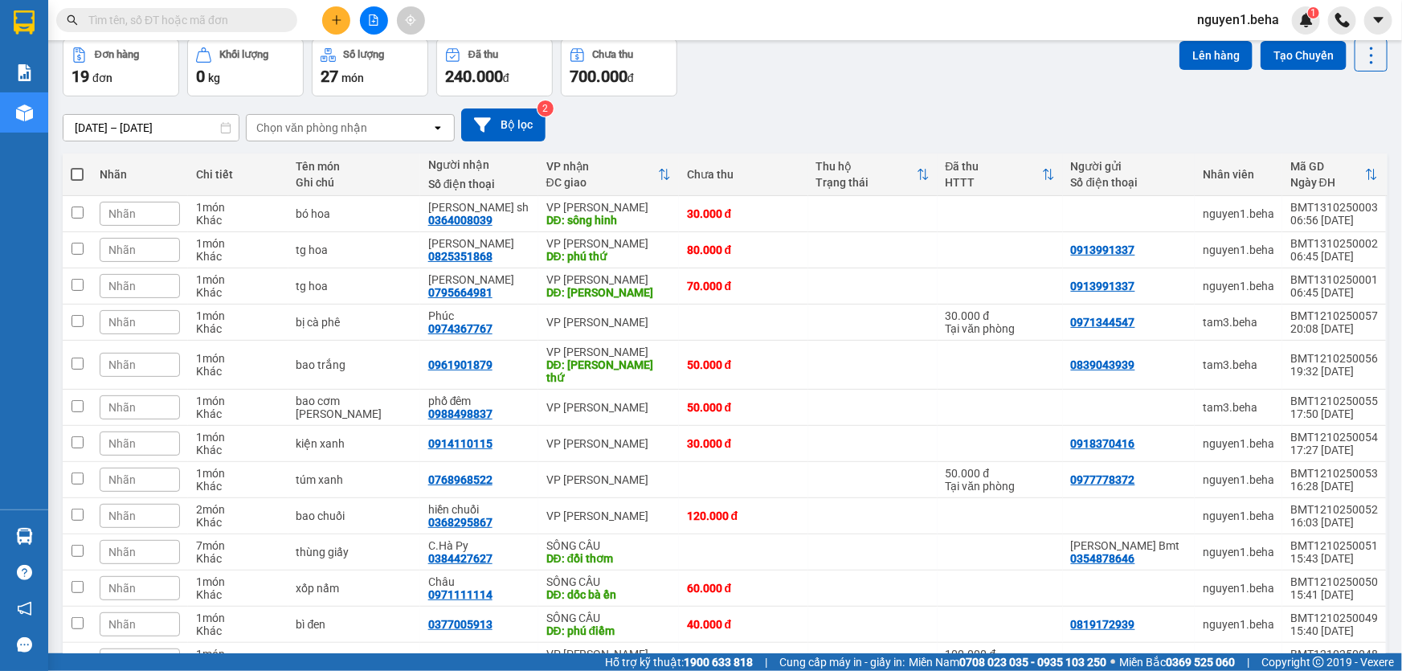
click at [77, 174] on span at bounding box center [77, 174] width 13 height 13
click at [77, 166] on input "checkbox" at bounding box center [77, 166] width 0 height 0
checkbox input "true"
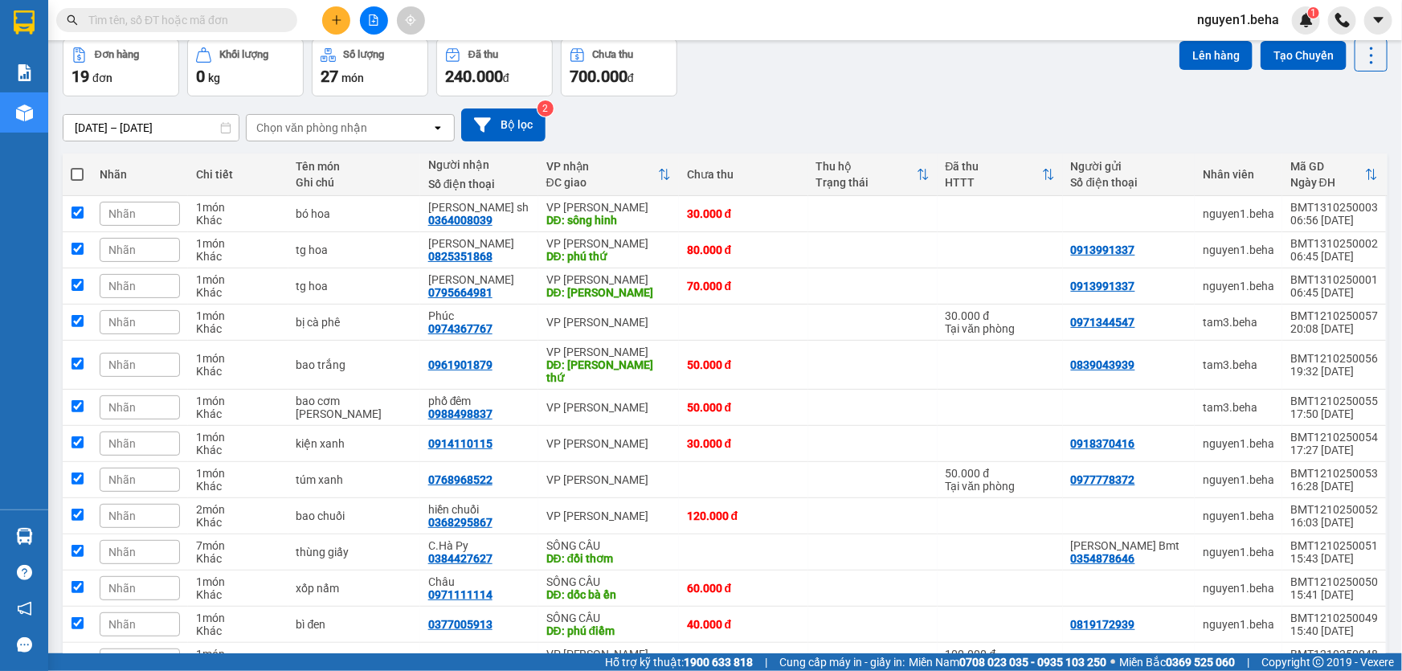
checkbox input "true"
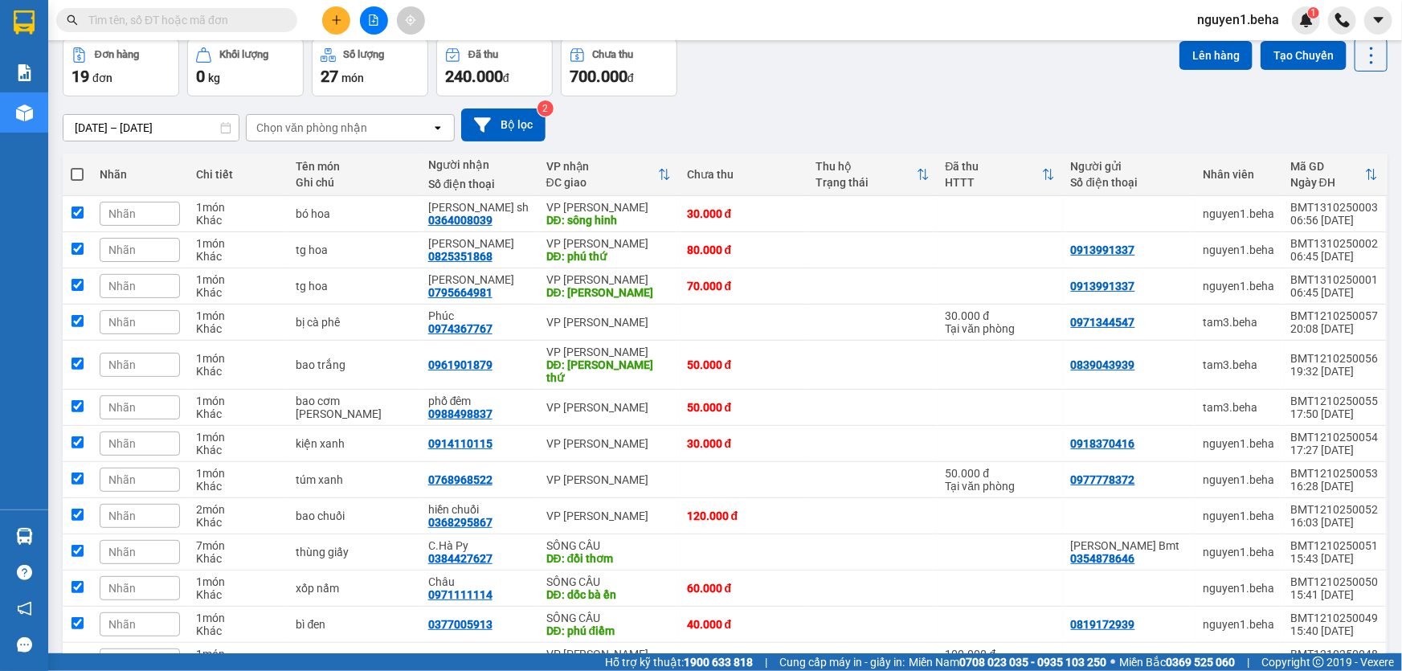
checkbox input "true"
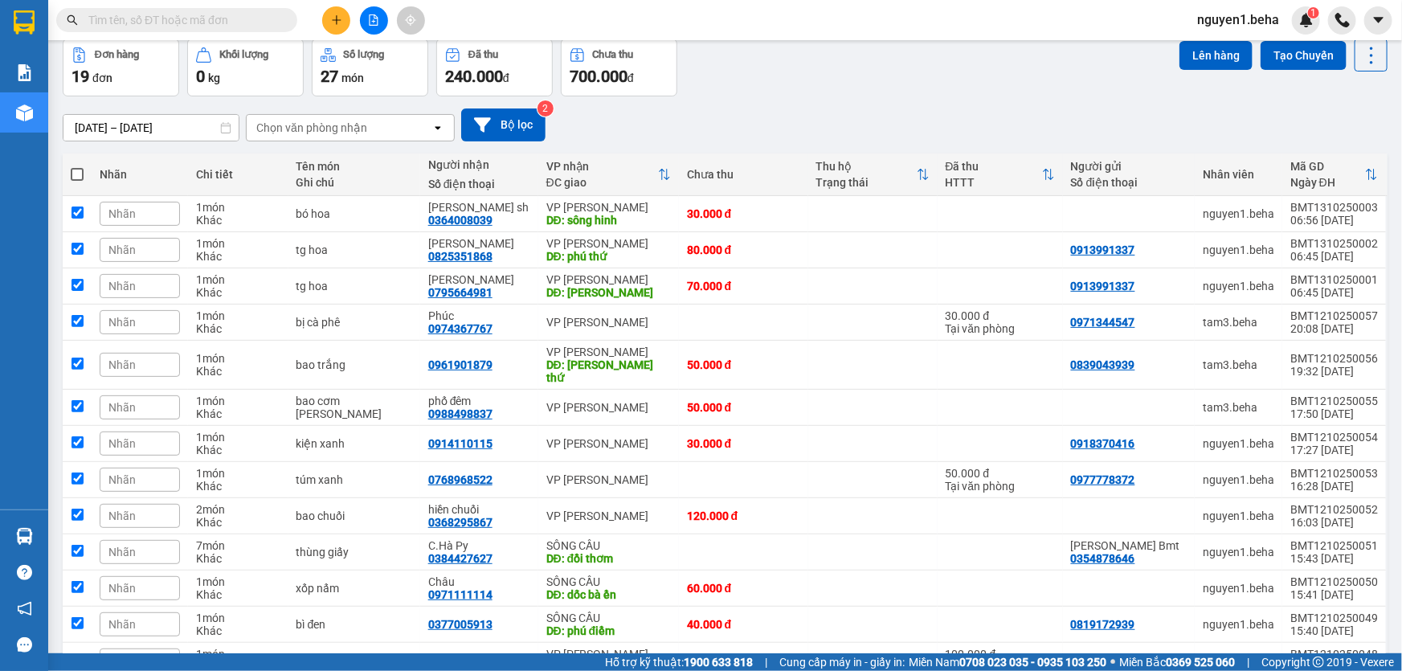
checkbox input "true"
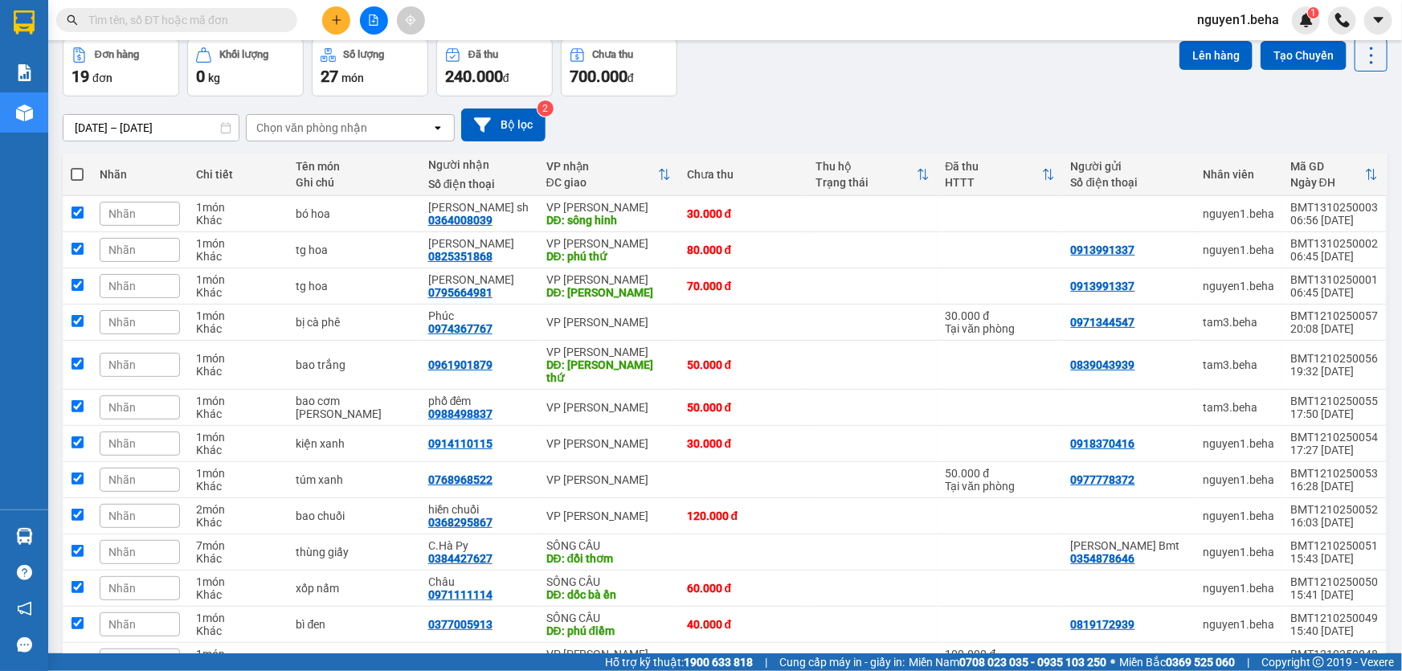
checkbox input "true"
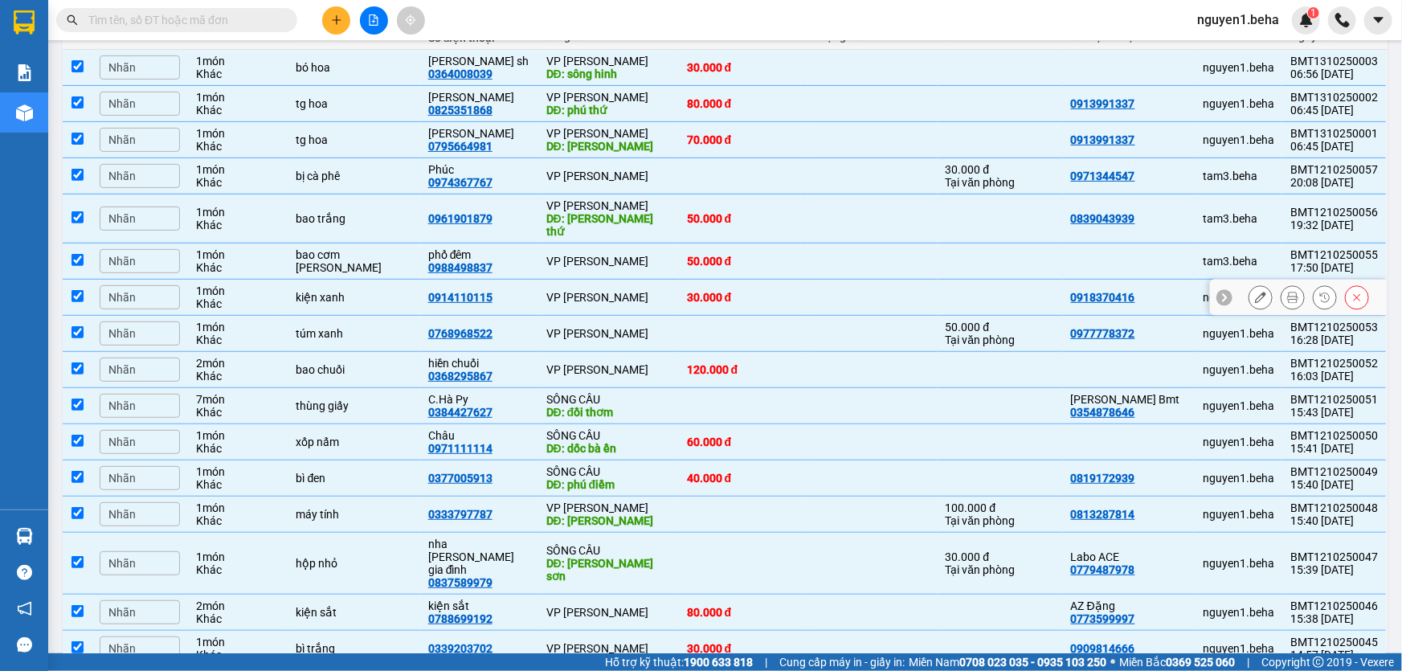
scroll to position [293, 0]
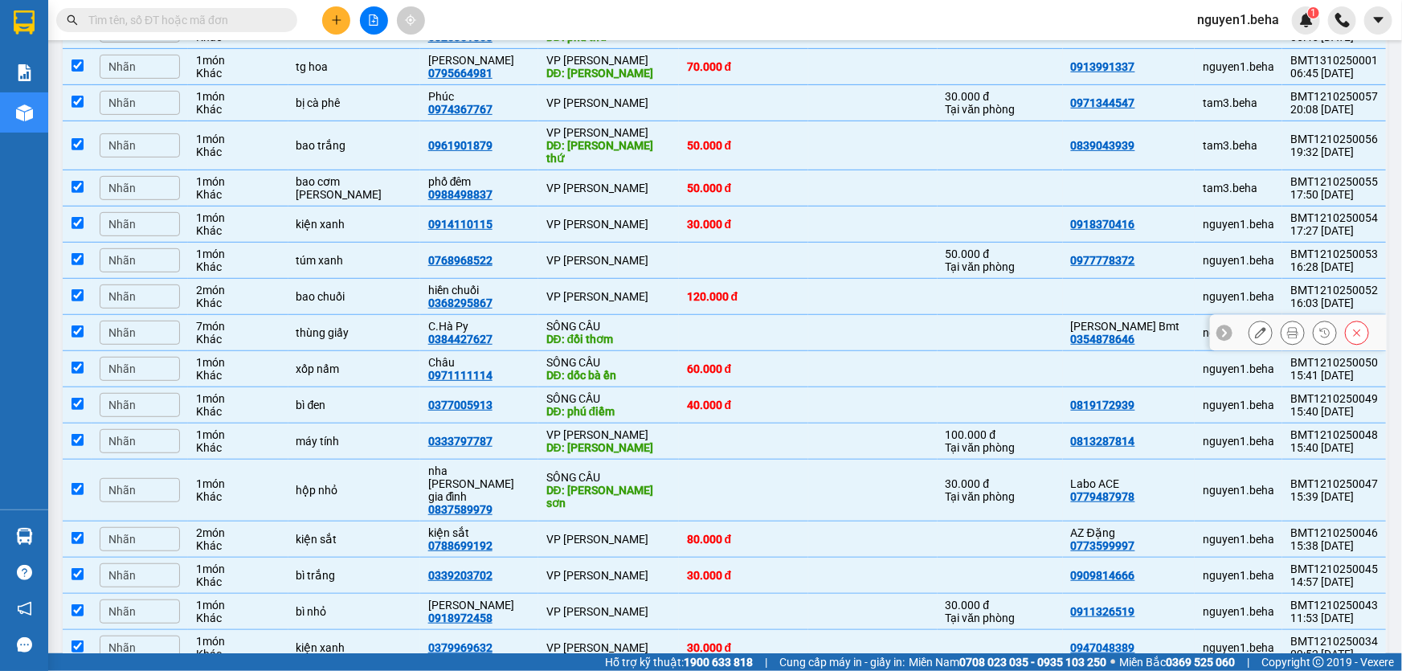
click at [72, 325] on input "checkbox" at bounding box center [78, 331] width 12 height 12
checkbox input "false"
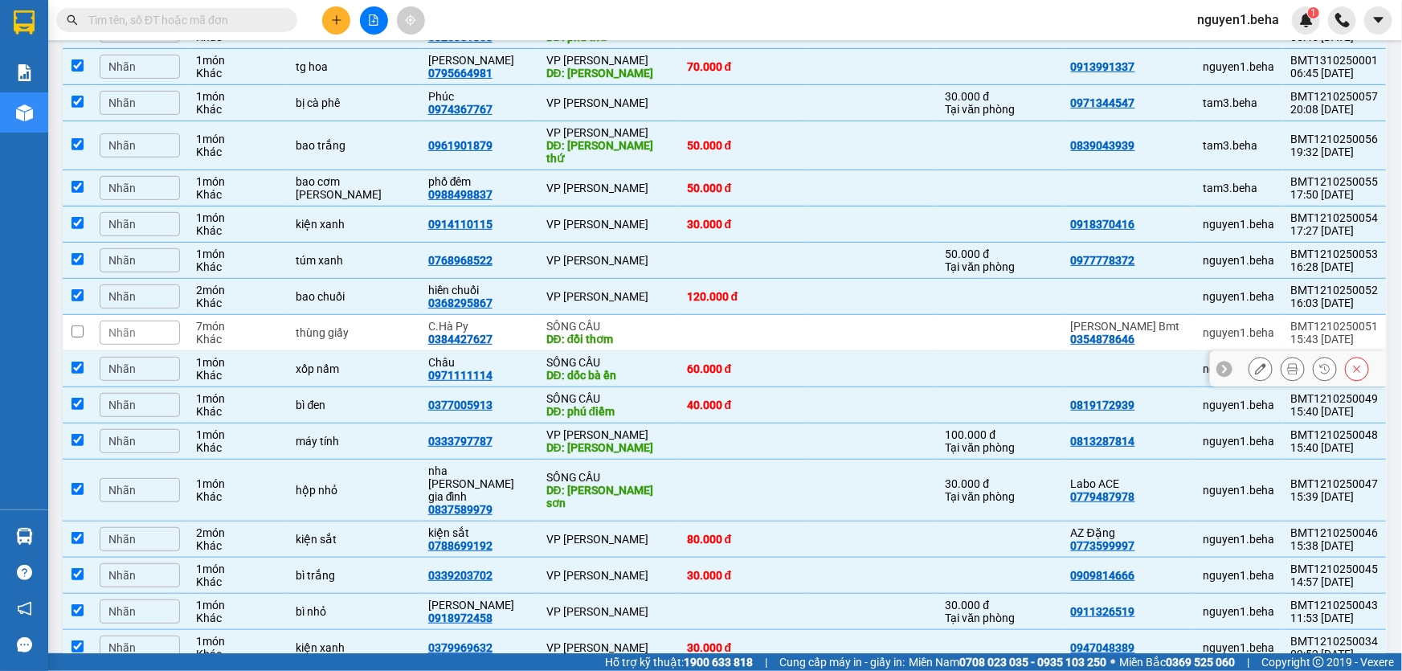
click at [77, 362] on input "checkbox" at bounding box center [78, 368] width 12 height 12
checkbox input "false"
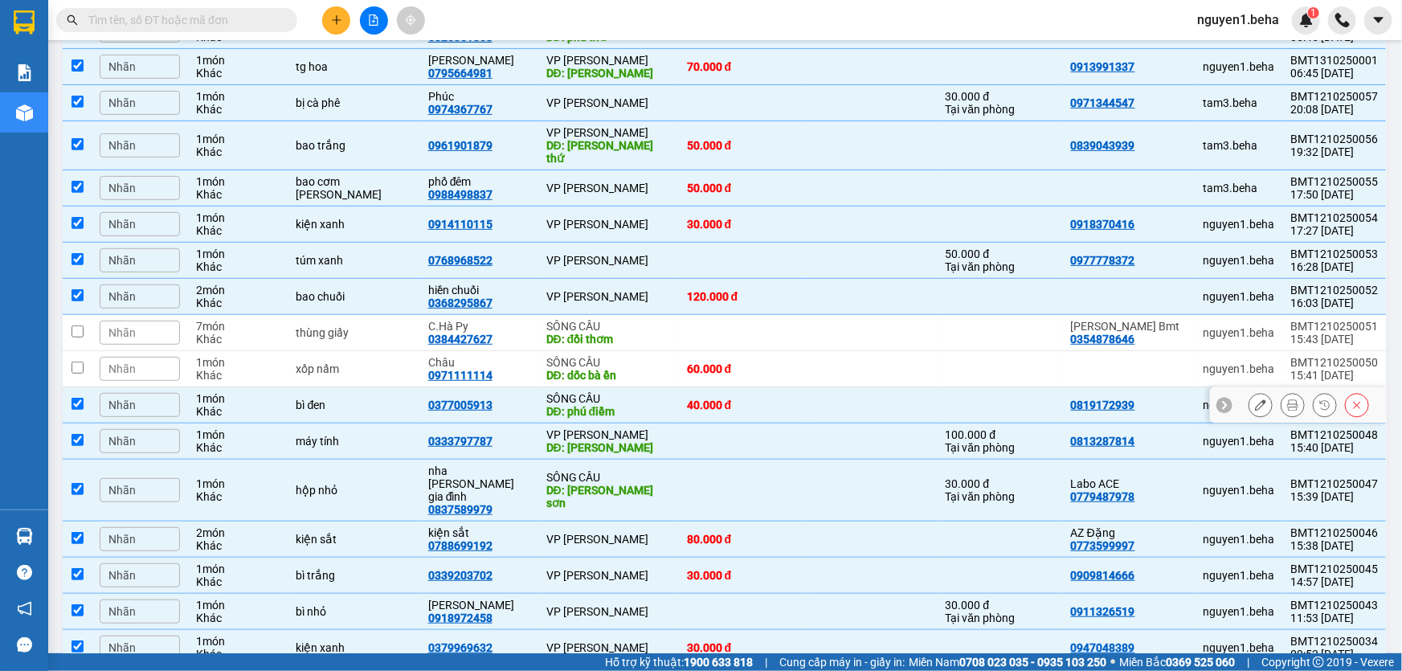
click at [81, 398] on input "checkbox" at bounding box center [78, 404] width 12 height 12
checkbox input "false"
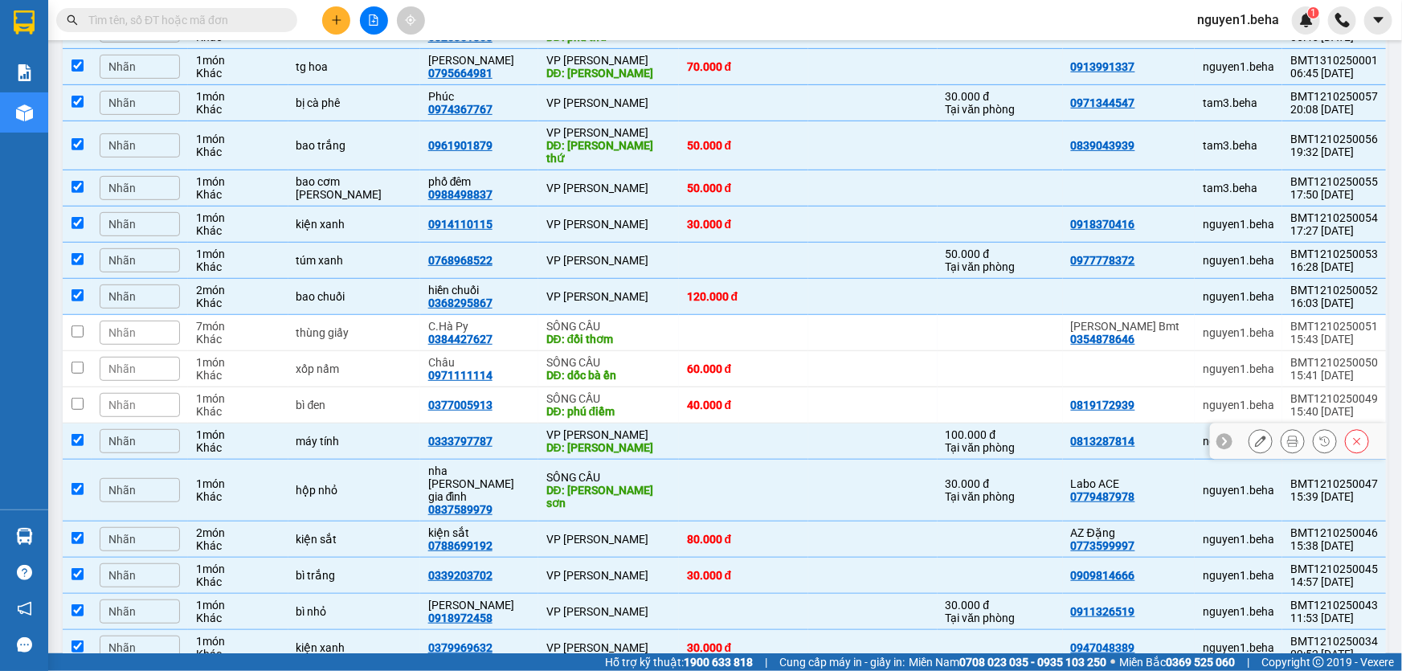
click at [86, 430] on td at bounding box center [77, 441] width 29 height 36
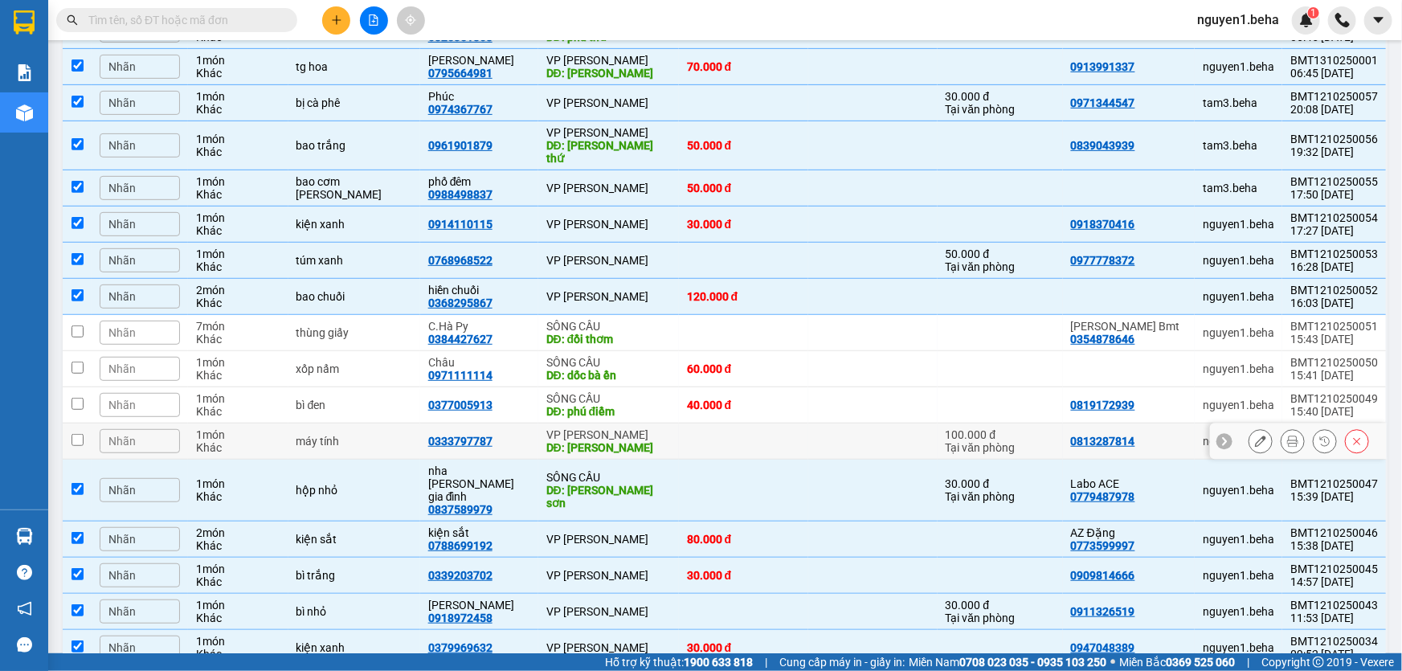
drag, startPoint x: 76, startPoint y: 419, endPoint x: 68, endPoint y: 460, distance: 41.8
click at [75, 434] on input "checkbox" at bounding box center [78, 440] width 12 height 12
checkbox input "true"
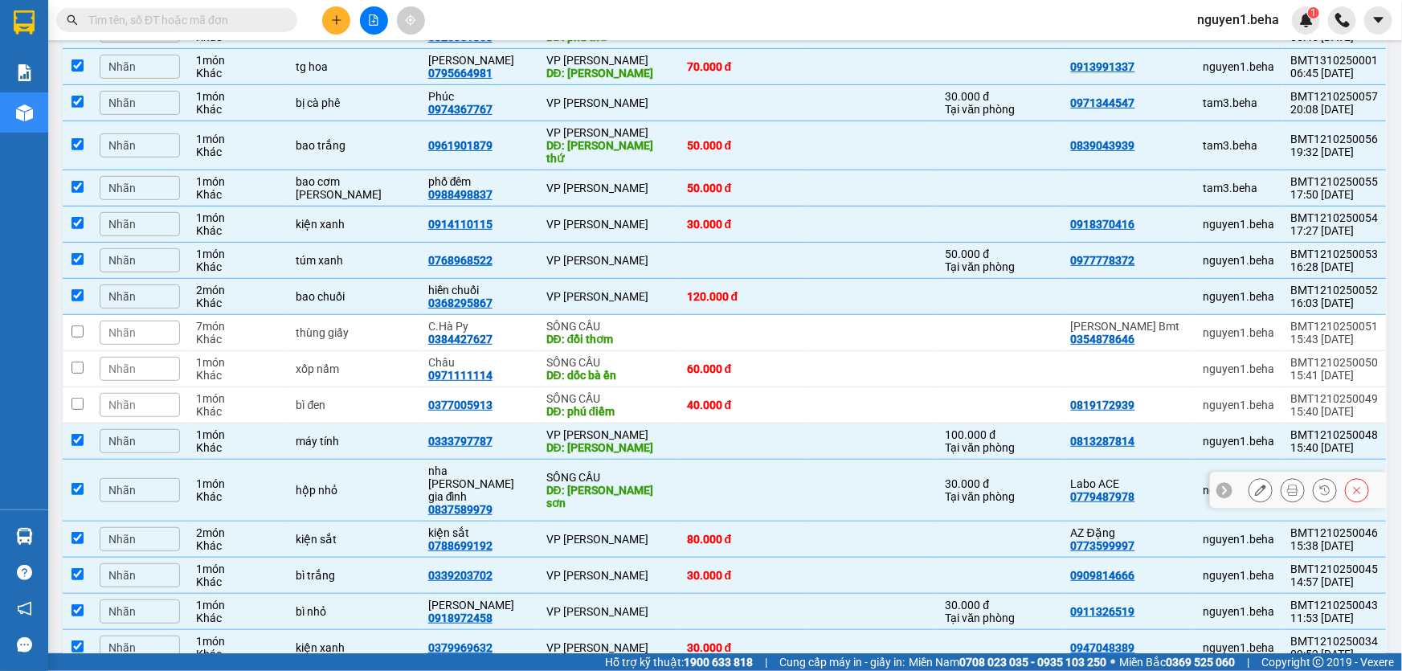
click at [72, 483] on input "checkbox" at bounding box center [78, 489] width 12 height 12
checkbox input "false"
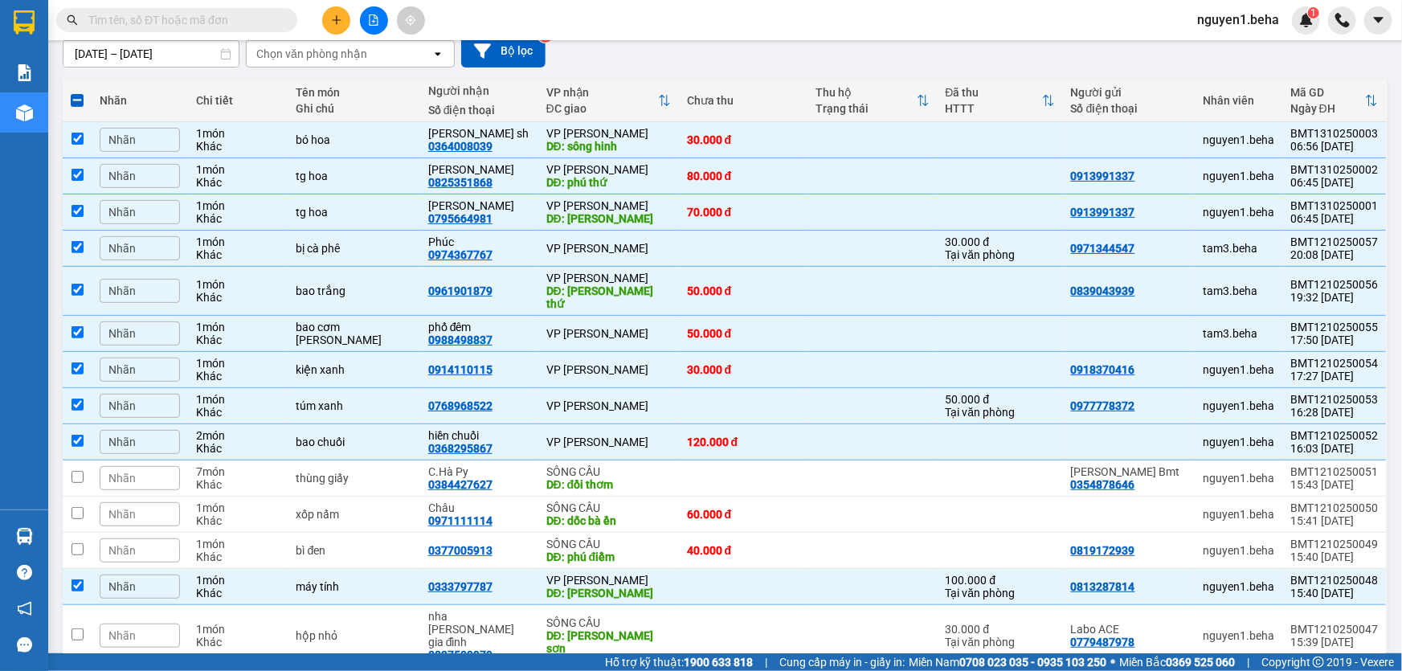
scroll to position [0, 0]
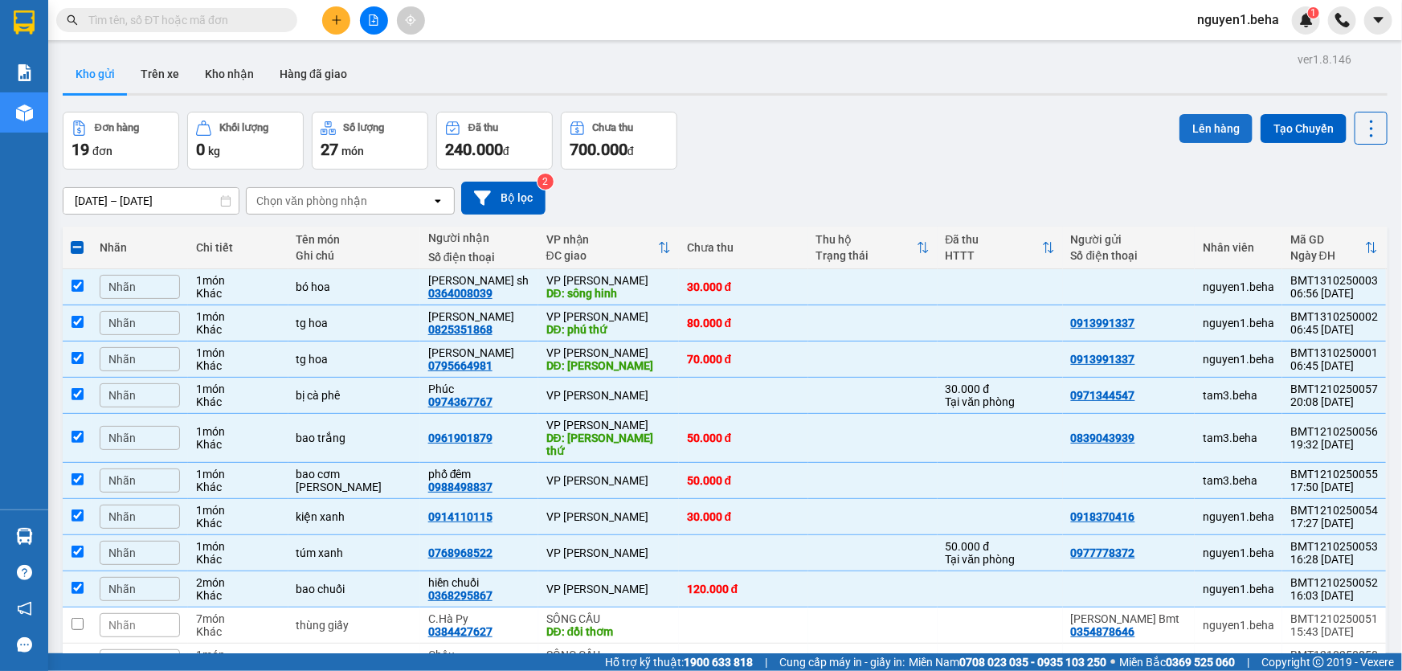
click at [1213, 129] on button "Lên hàng" at bounding box center [1216, 128] width 73 height 29
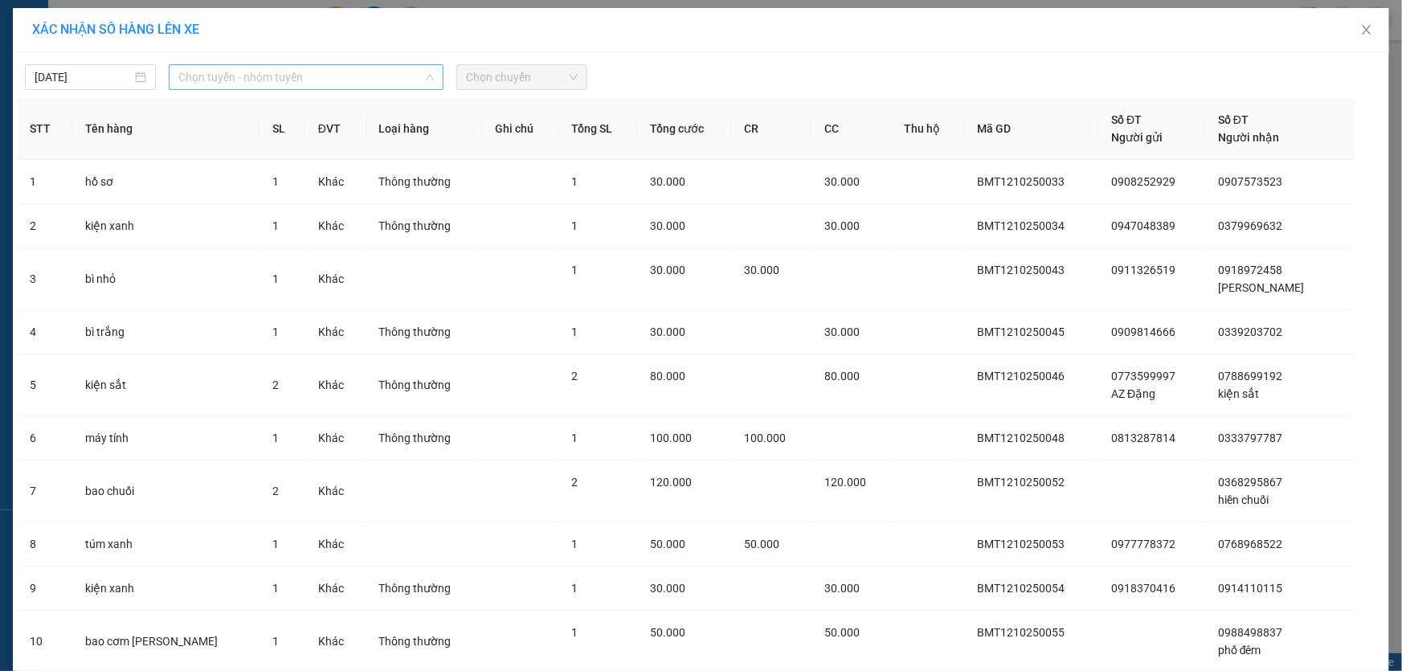
click at [313, 66] on span "Chọn tuyến - nhóm tuyến" at bounding box center [306, 77] width 256 height 24
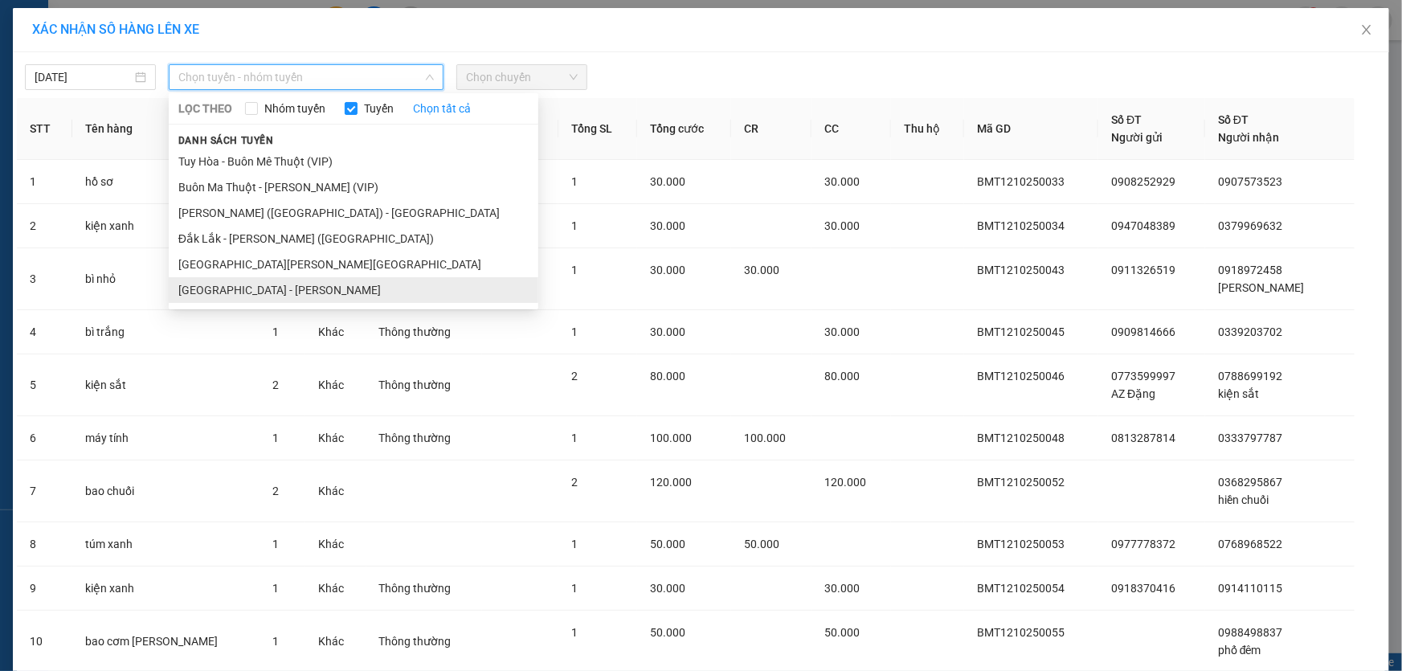
click at [236, 285] on li "Đắk Lắk - Phú Yên" at bounding box center [354, 290] width 370 height 26
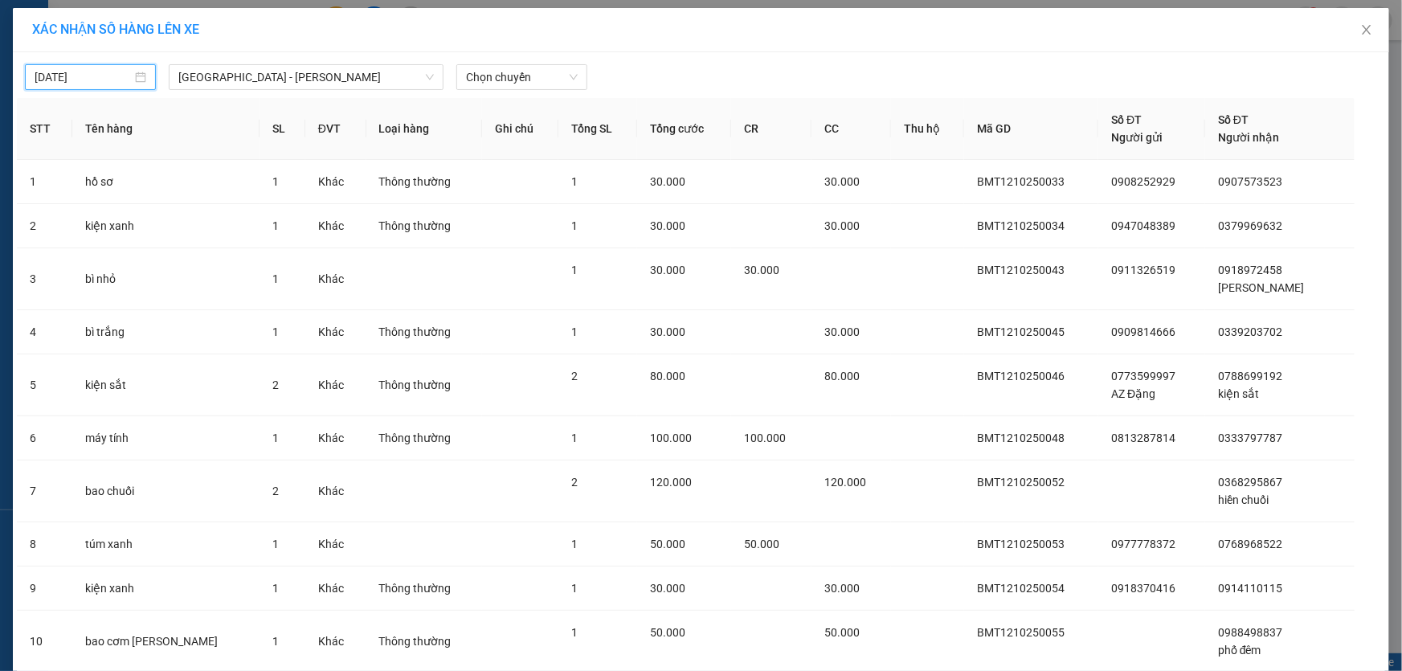
click at [113, 76] on input "13/10/2025" at bounding box center [83, 77] width 97 height 18
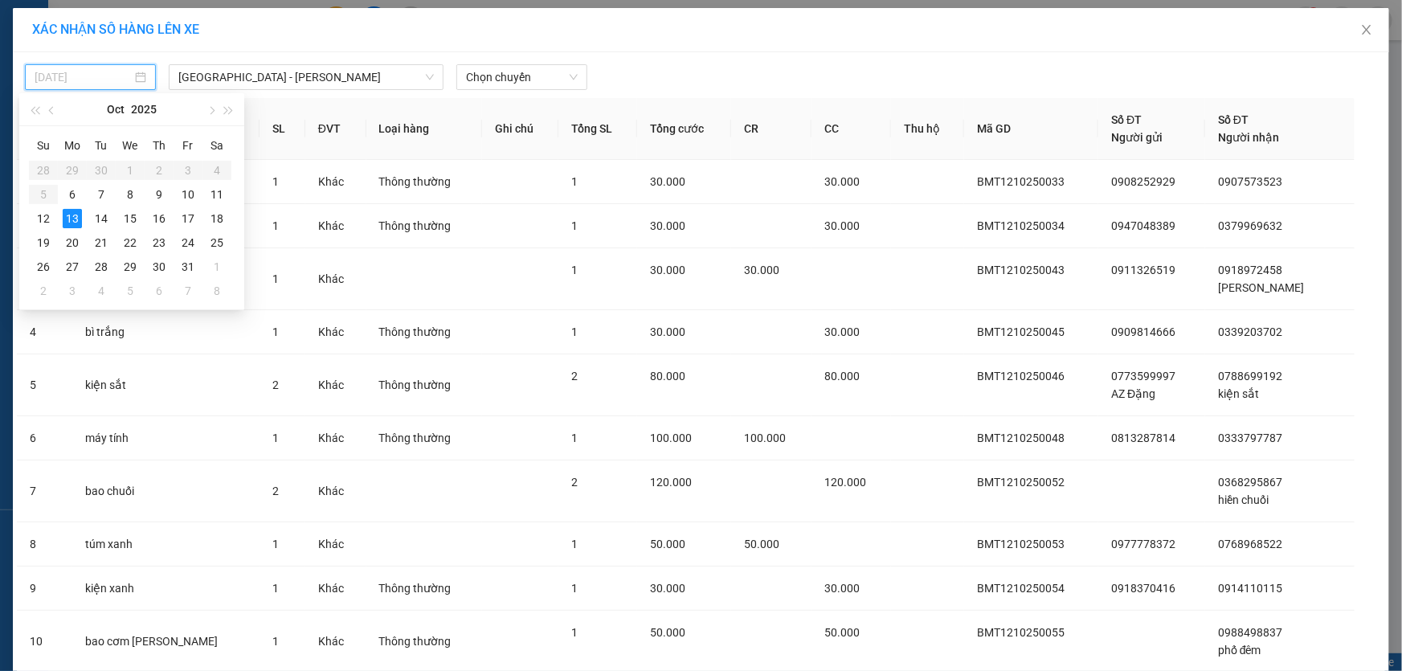
type input "13/10/2025"
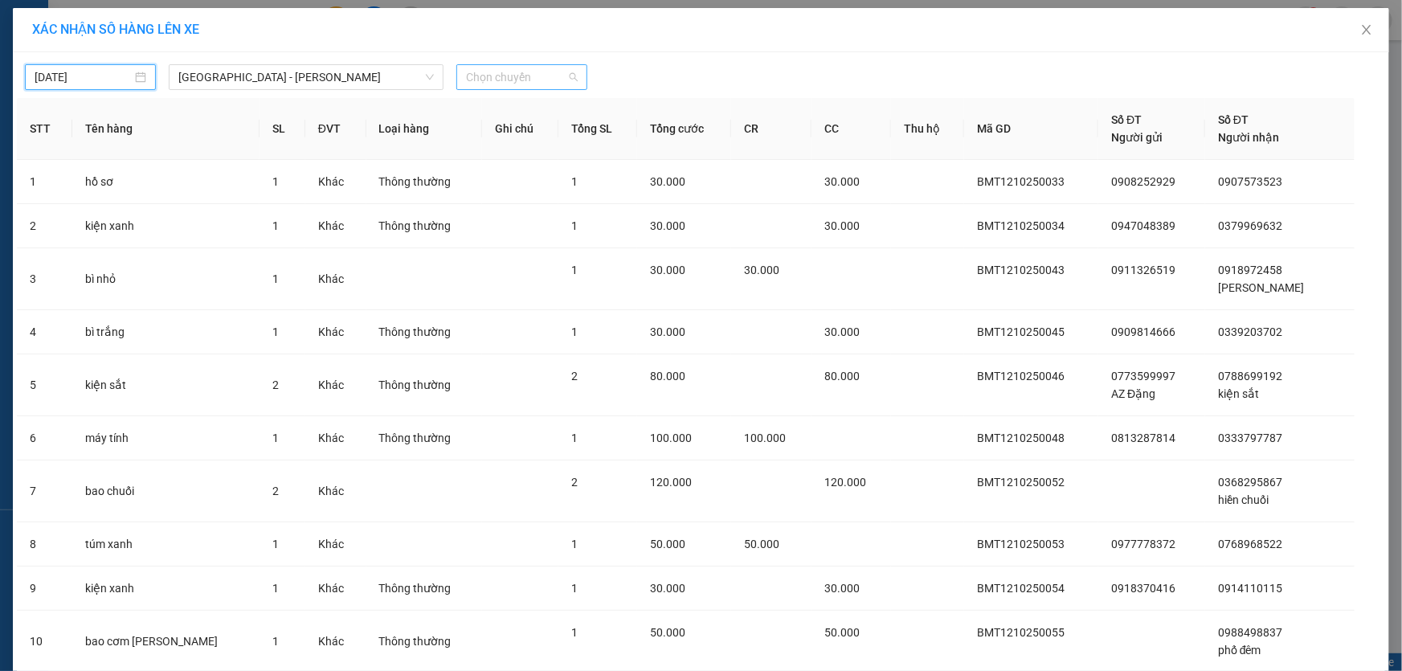
click at [515, 71] on span "Chọn chuyến" at bounding box center [522, 77] width 112 height 24
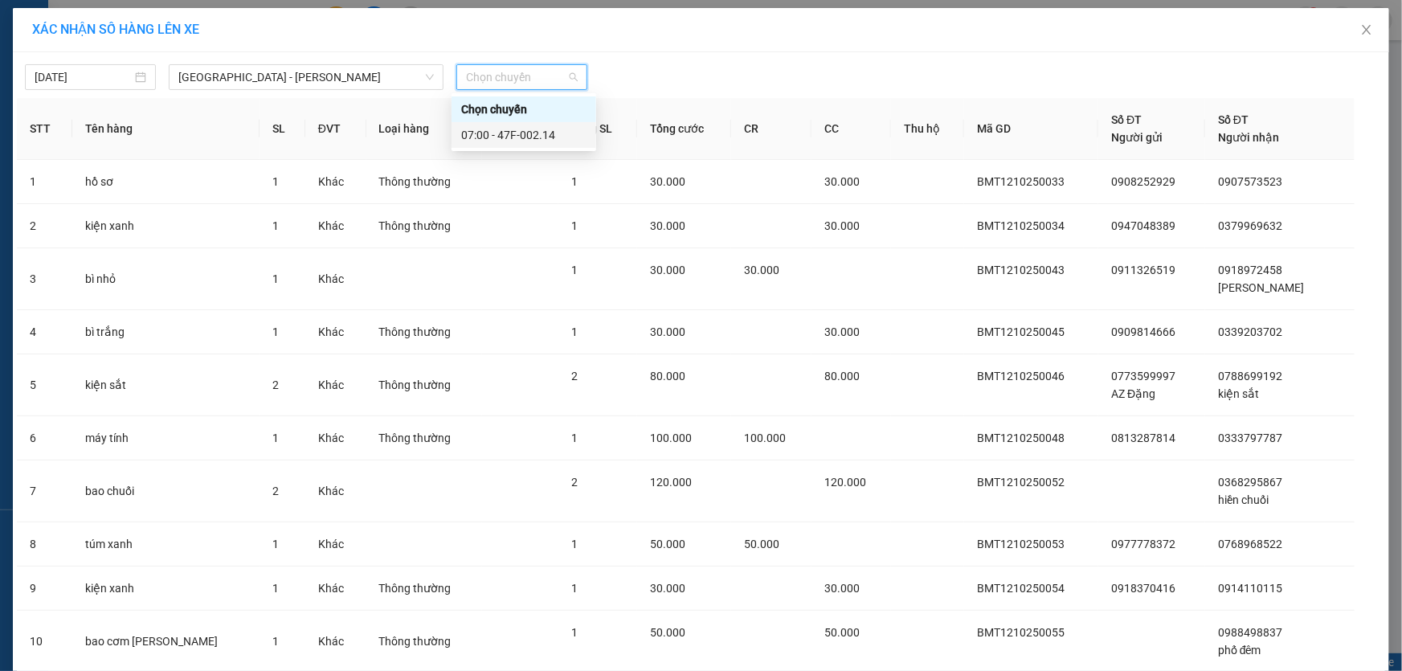
click at [534, 136] on div "07:00 - 47F-002.14" at bounding box center [523, 135] width 125 height 18
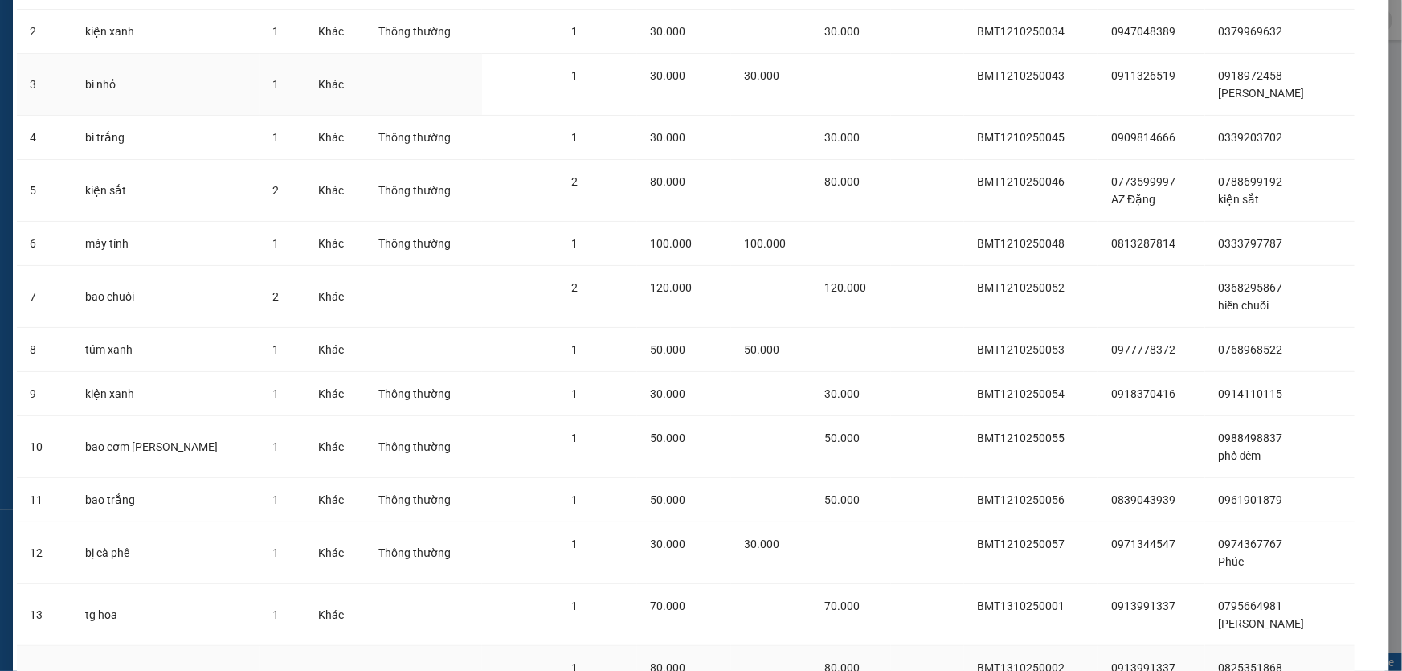
scroll to position [418, 0]
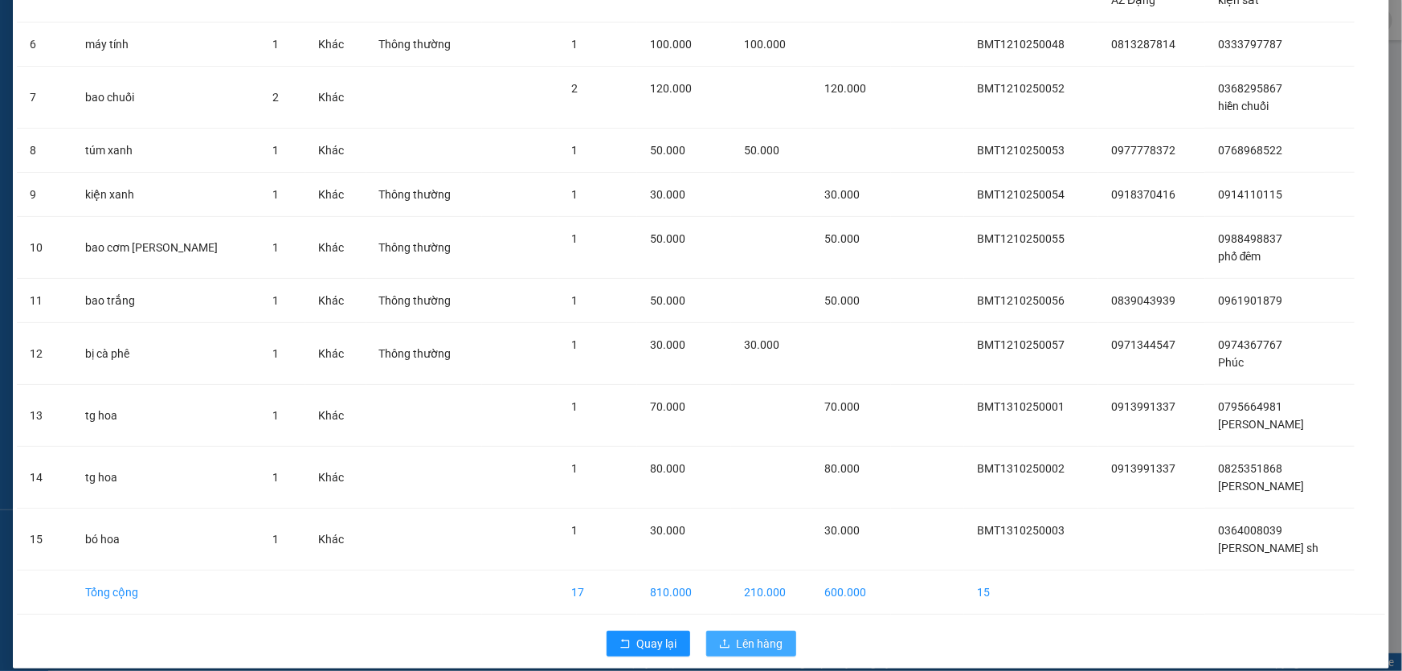
drag, startPoint x: 752, startPoint y: 635, endPoint x: 747, endPoint y: 623, distance: 13.3
click at [751, 635] on span "Lên hàng" at bounding box center [760, 644] width 47 height 18
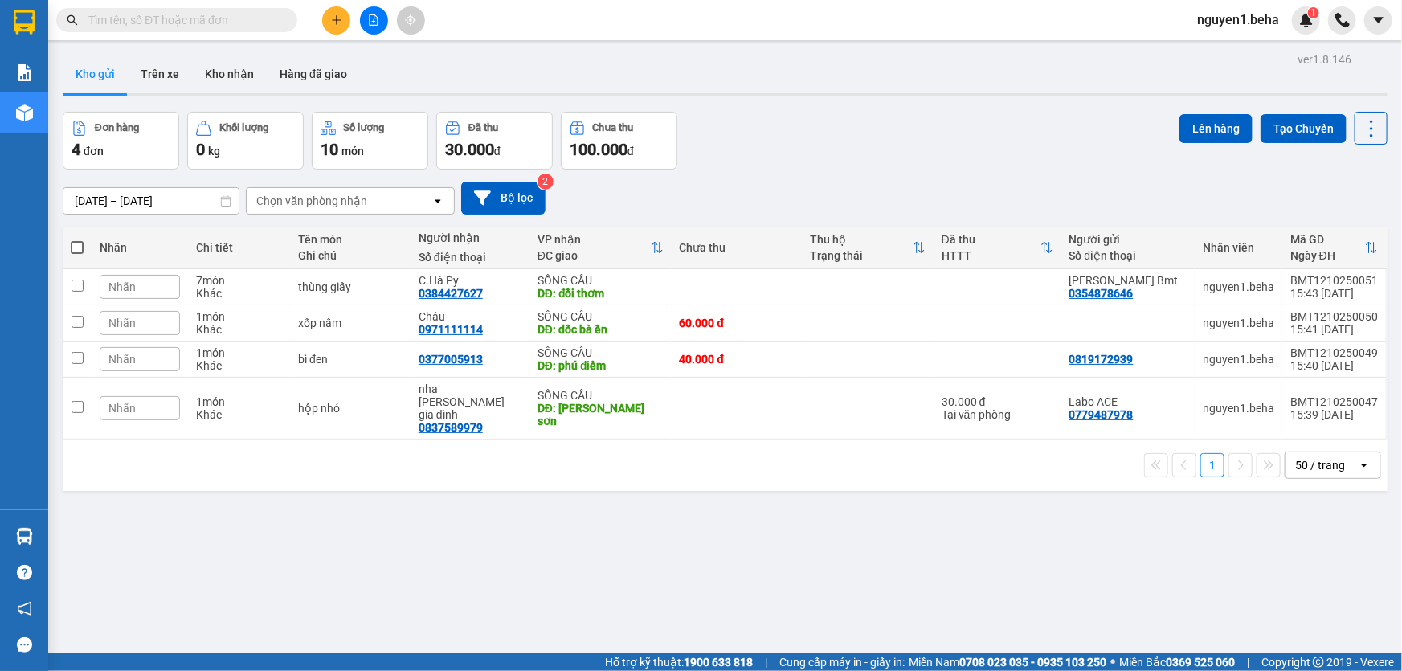
click at [368, 23] on icon "file-add" at bounding box center [373, 19] width 11 height 11
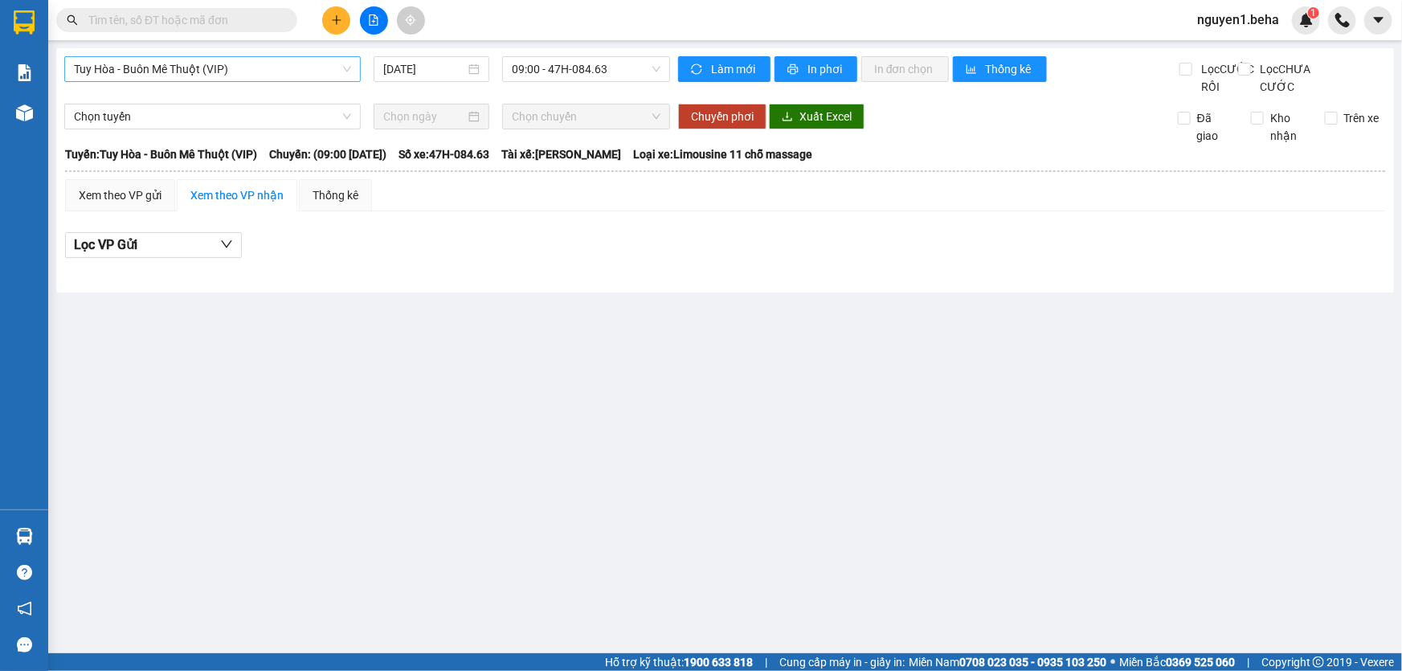
click at [235, 72] on span "Tuy Hòa - Buôn Mê Thuột (VIP)" at bounding box center [212, 69] width 277 height 24
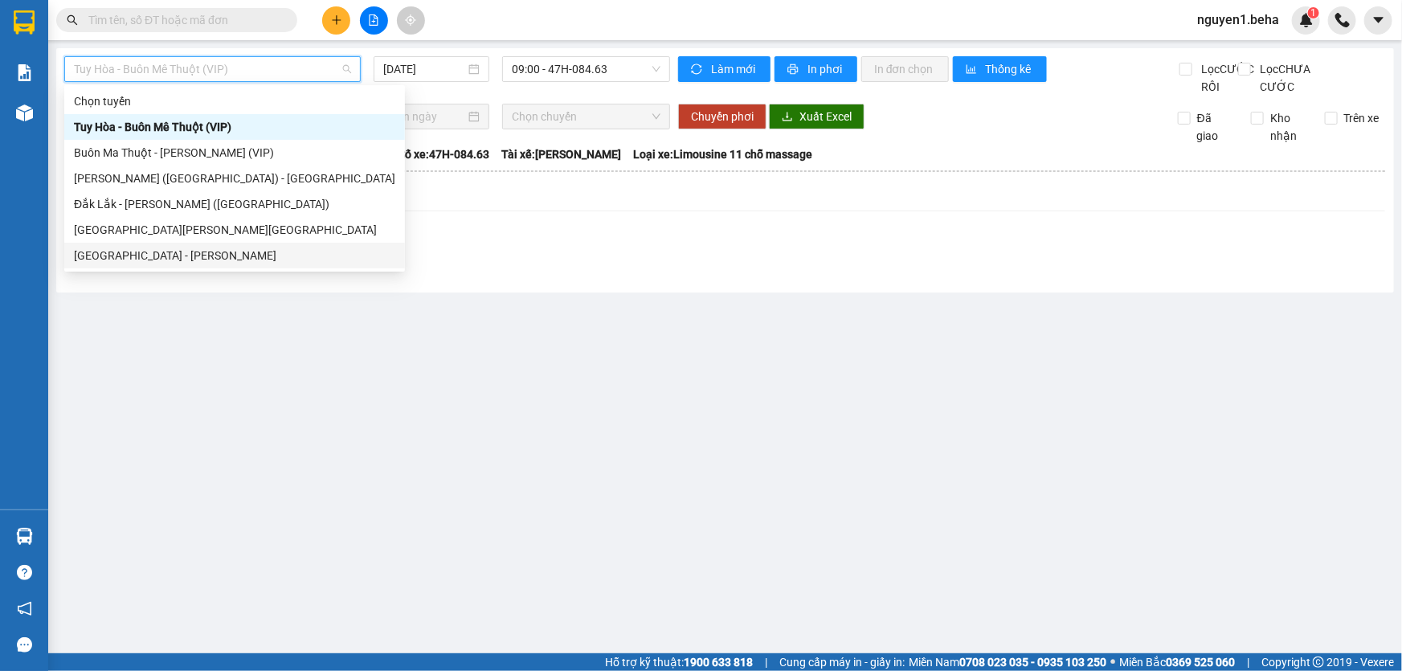
drag, startPoint x: 179, startPoint y: 258, endPoint x: 415, endPoint y: 311, distance: 242.1
click at [178, 259] on div "Đắk Lắk - Phú Yên" at bounding box center [234, 256] width 321 height 18
type input "13/10/2025"
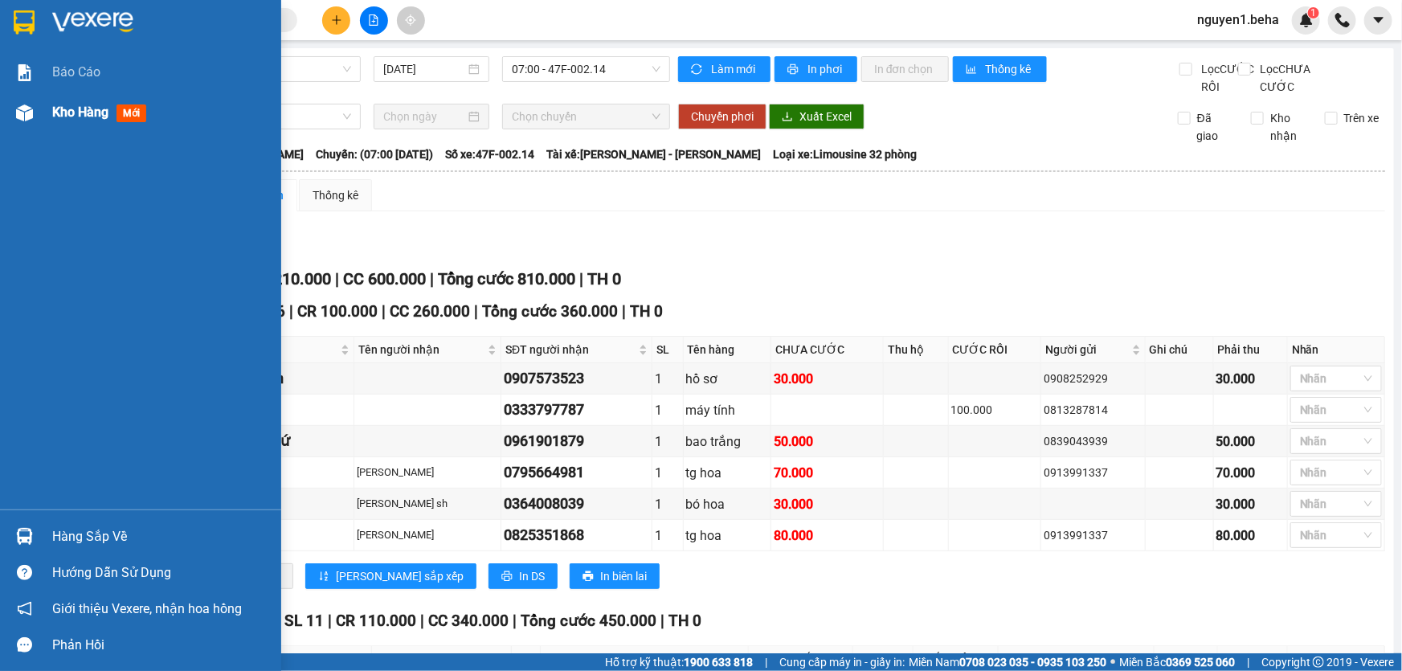
click at [22, 116] on img at bounding box center [24, 112] width 17 height 17
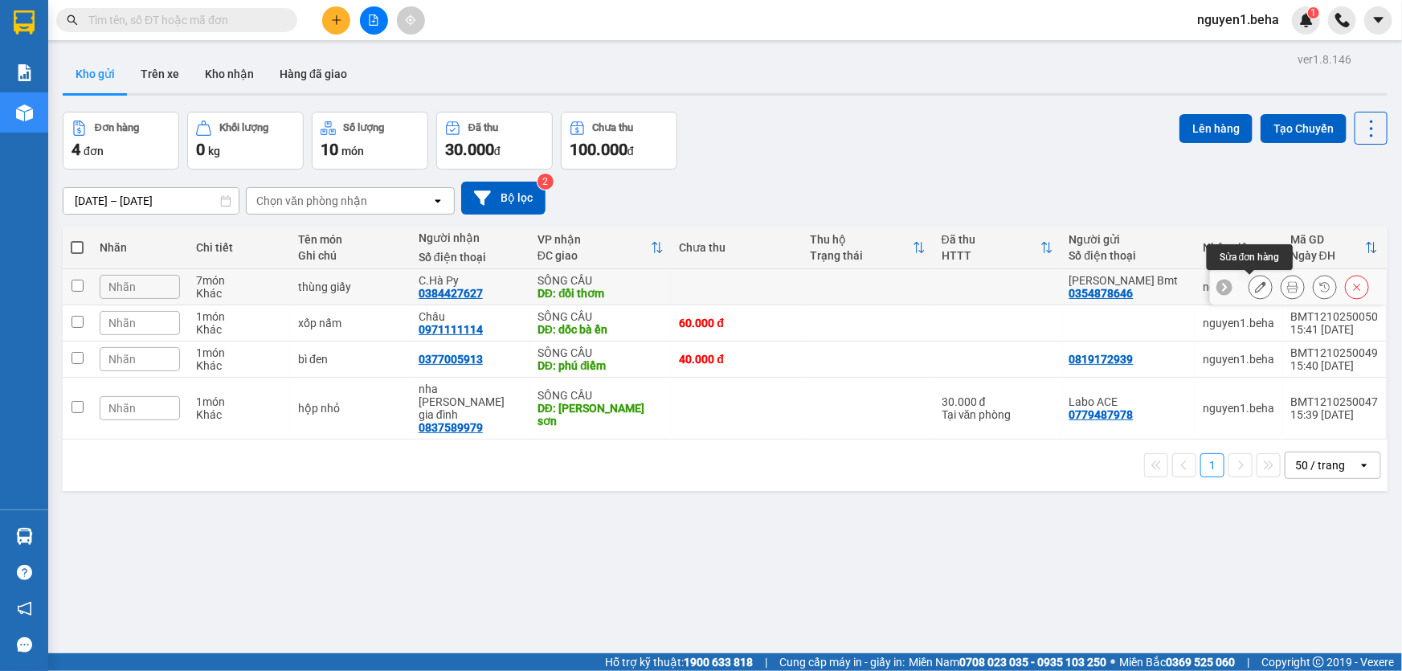
click at [1255, 288] on icon at bounding box center [1260, 286] width 11 height 11
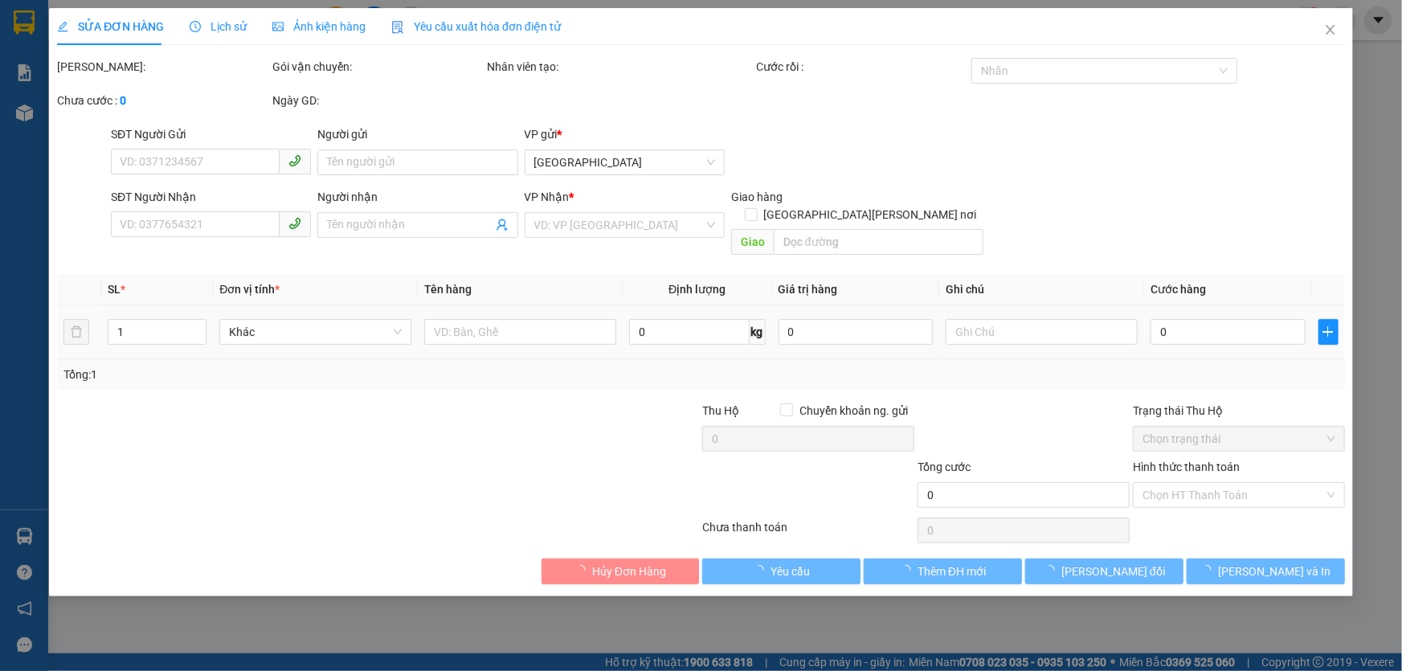
type input "0354878646"
type input "Hoàng Bmt"
type input "0384427627"
type input "C.Hà Py"
type input "đồi thơm"
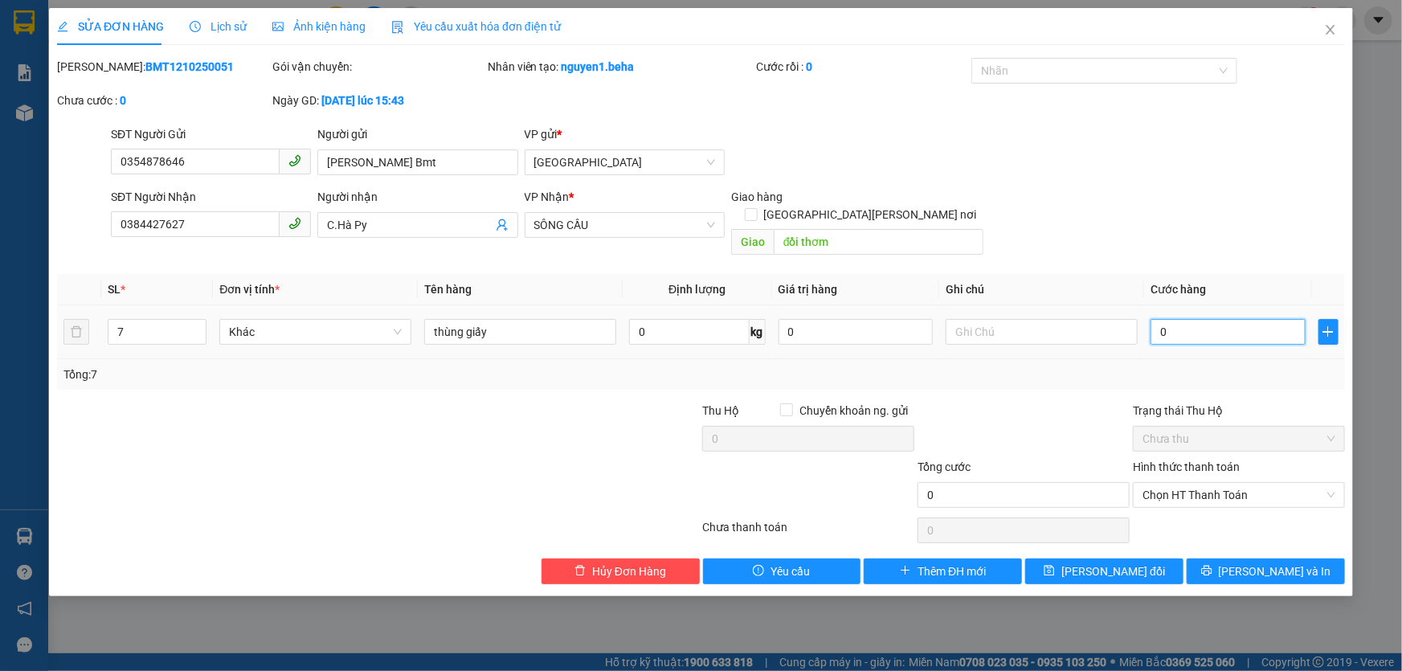
click at [1210, 319] on input "0" at bounding box center [1228, 332] width 155 height 26
type input "4"
type input "42"
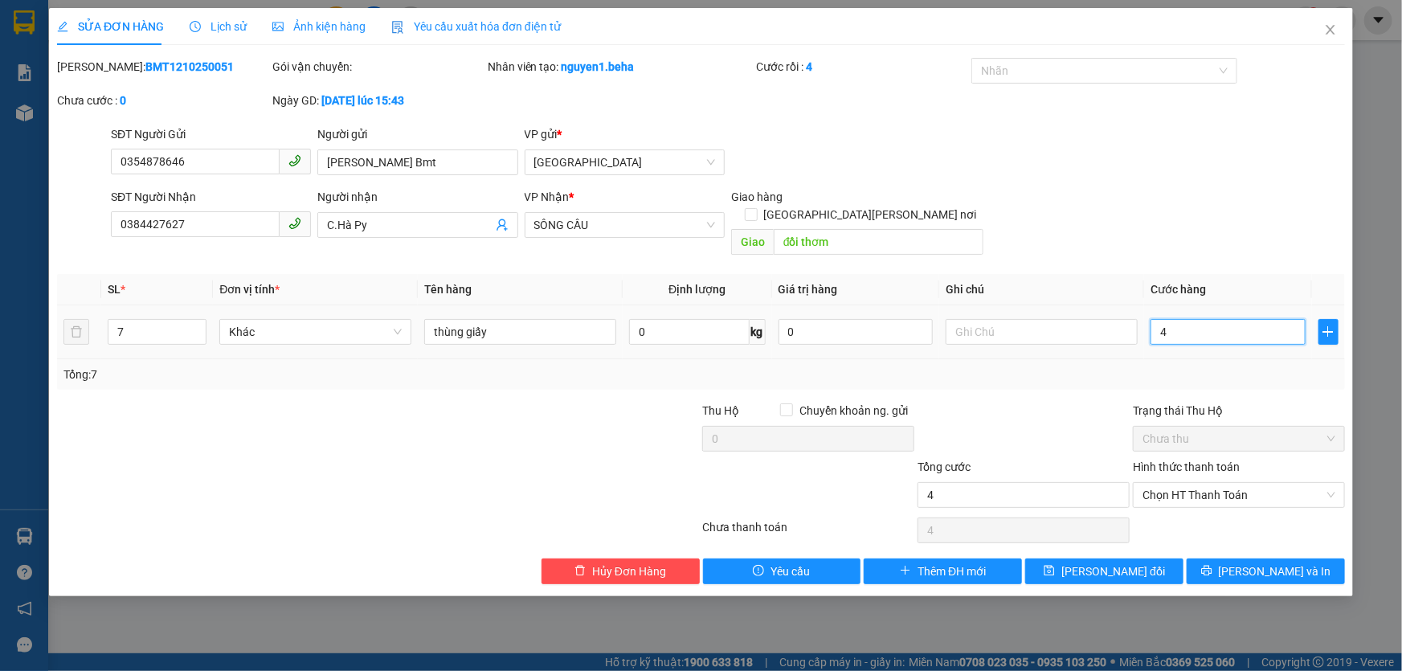
type input "42"
type input "420"
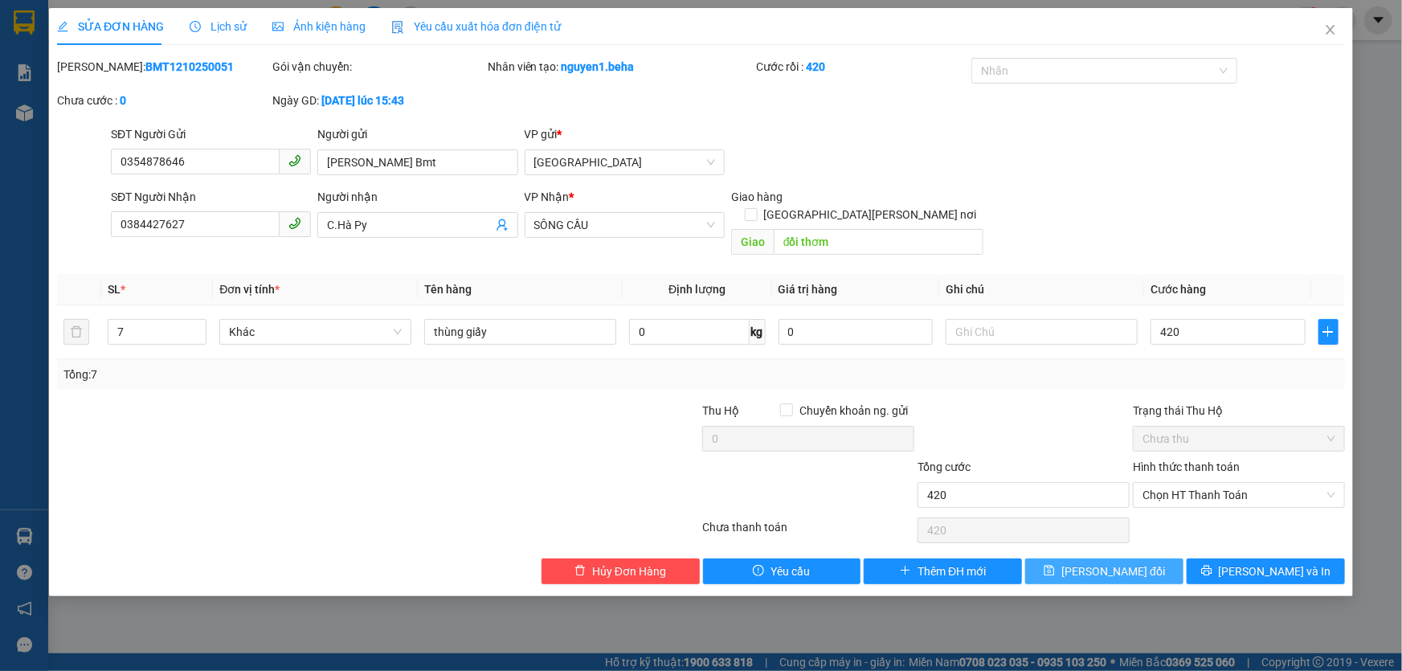
type input "420.000"
drag, startPoint x: 1125, startPoint y: 554, endPoint x: 1136, endPoint y: 546, distance: 14.3
click at [1125, 563] on span "Lưu thay đổi" at bounding box center [1114, 572] width 104 height 18
